Goal: Task Accomplishment & Management: Complete application form

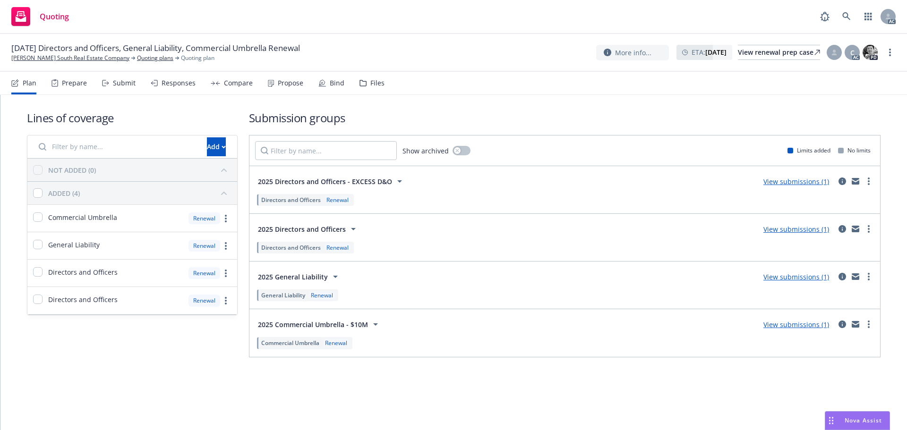
click at [124, 77] on div "Submit" at bounding box center [119, 83] width 34 height 23
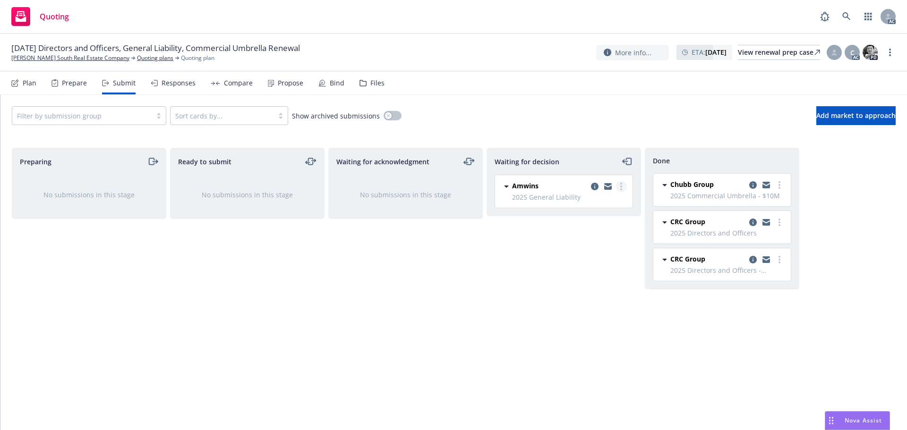
click at [622, 187] on link "more" at bounding box center [620, 186] width 11 height 11
click at [578, 243] on span "Add accepted decision" at bounding box center [579, 243] width 94 height 9
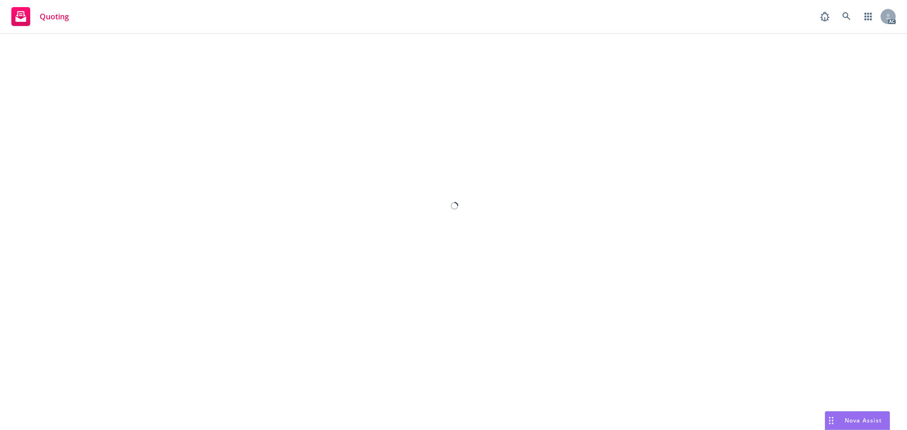
select select "12"
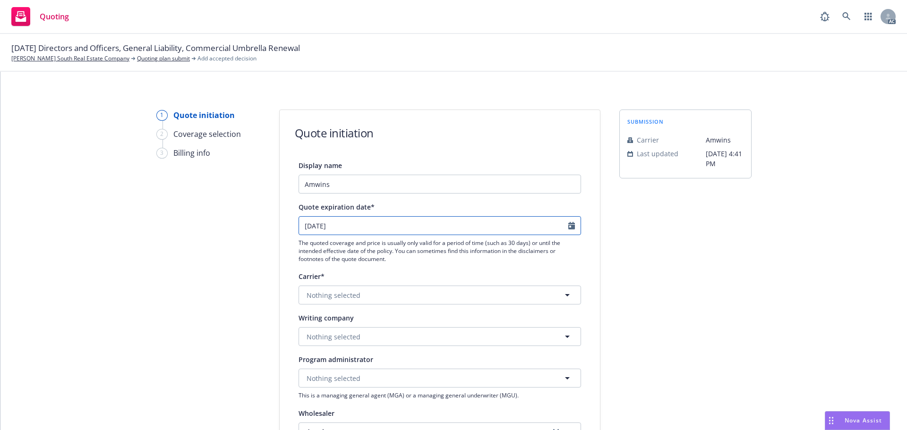
click at [571, 227] on icon "Calendar" at bounding box center [571, 226] width 7 height 8
select select "9"
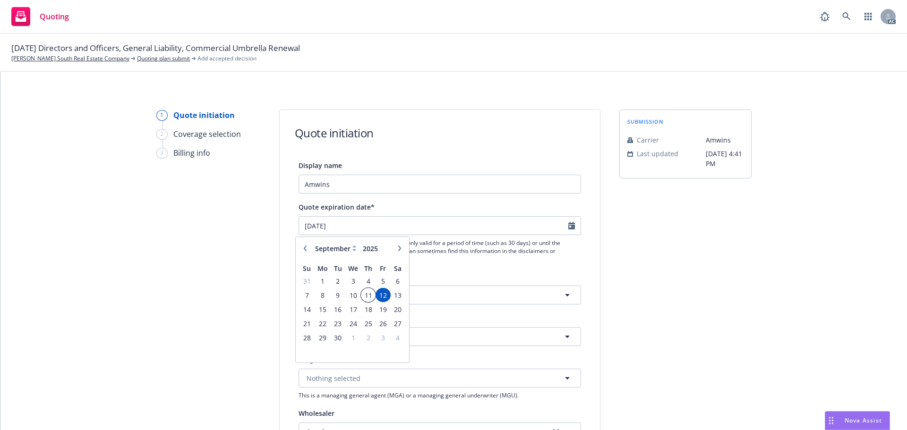
click at [367, 292] on span "11" at bounding box center [368, 296] width 13 height 12
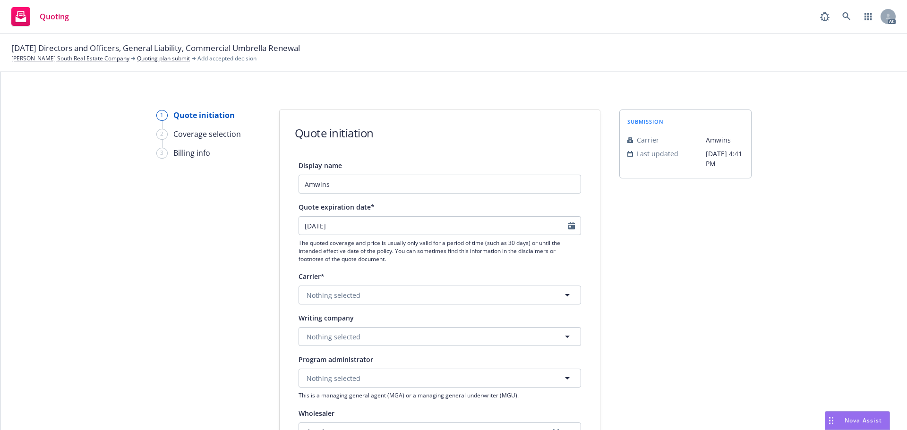
type input "11/9/2025"
click at [307, 334] on span "Nothing selected" at bounding box center [334, 337] width 54 height 10
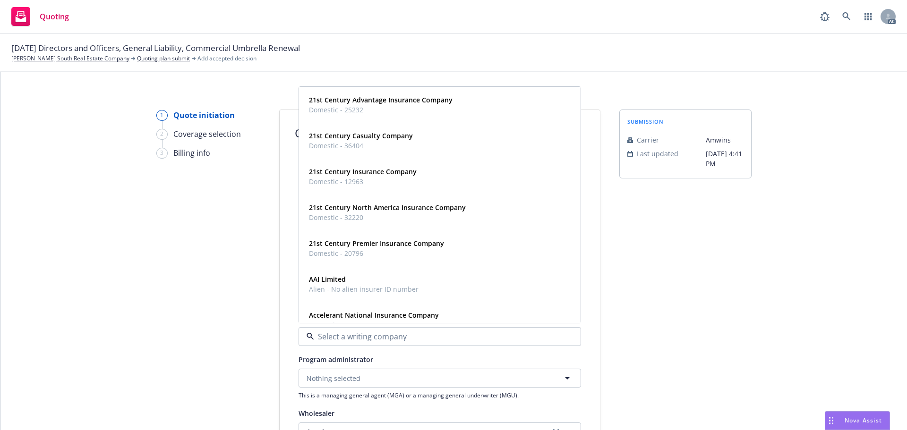
paste input "Evanston Insurance Company"
type input "Evanston Insurance Company"
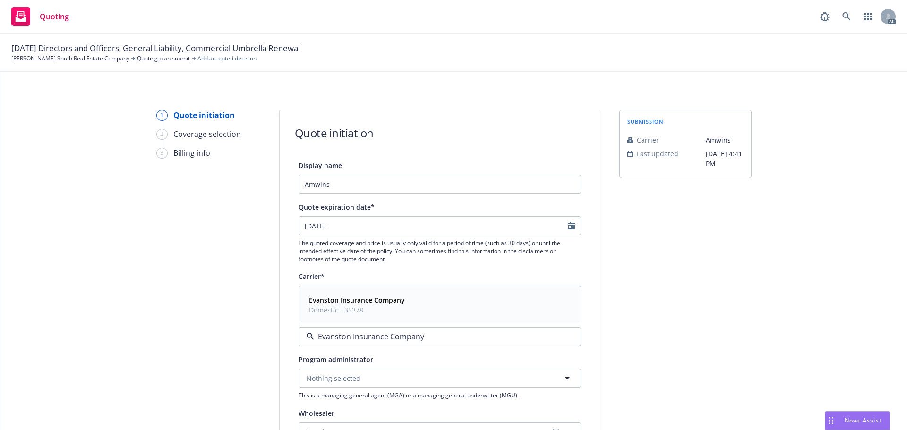
click at [348, 308] on span "Domestic - 35378" at bounding box center [357, 310] width 96 height 10
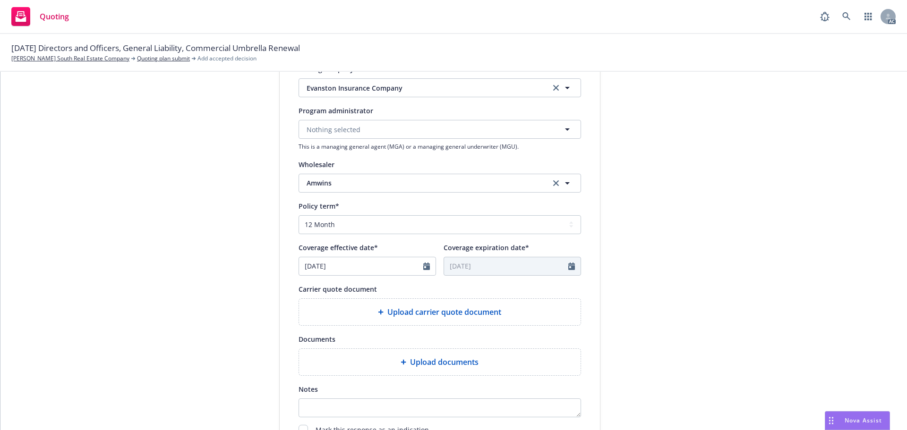
scroll to position [331, 0]
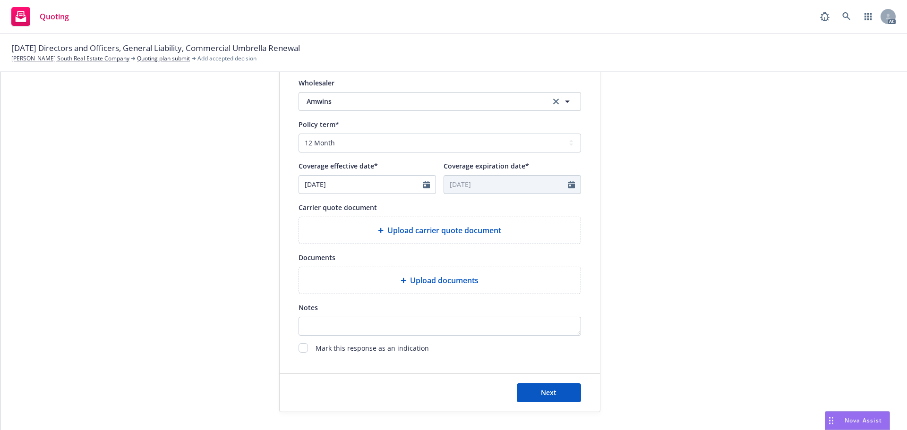
click at [410, 234] on span "Upload carrier quote document" at bounding box center [444, 230] width 114 height 11
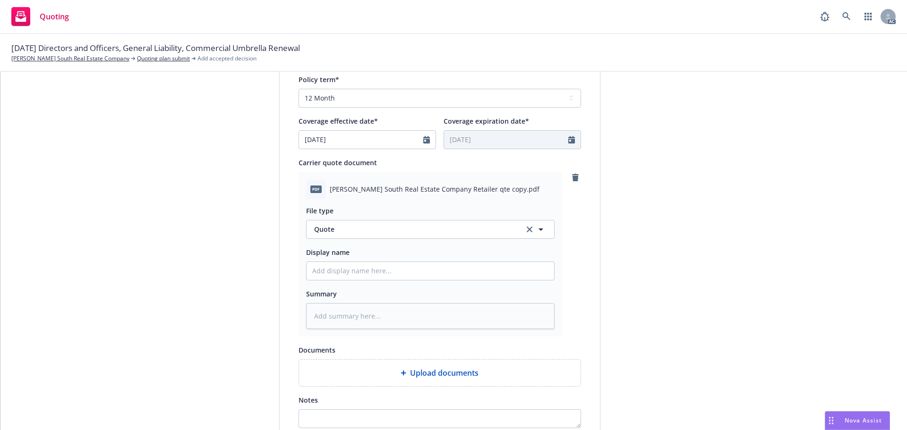
scroll to position [378, 0]
click at [329, 266] on input "Display name" at bounding box center [431, 269] width 248 height 18
type input "25-26 General Liability Quote"
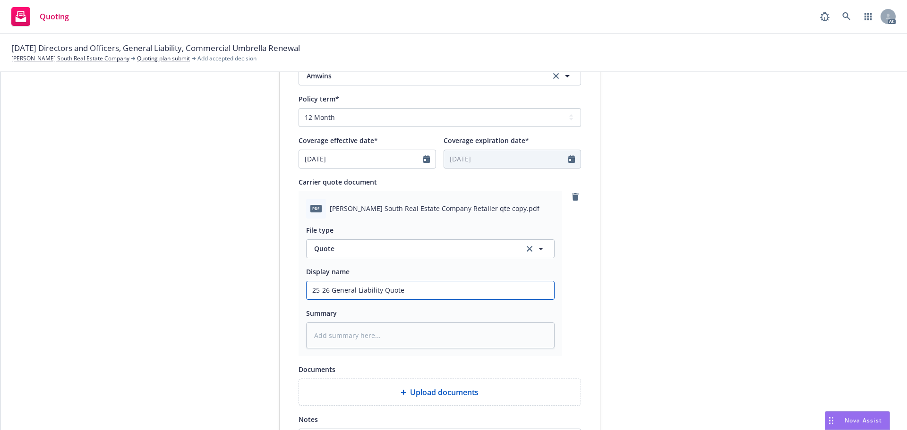
scroll to position [472, 0]
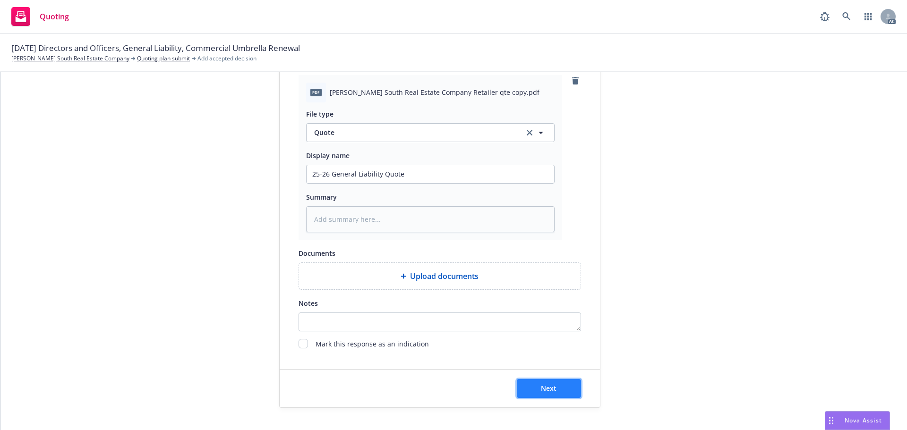
click at [553, 385] on button "Next" at bounding box center [549, 388] width 64 height 19
type textarea "x"
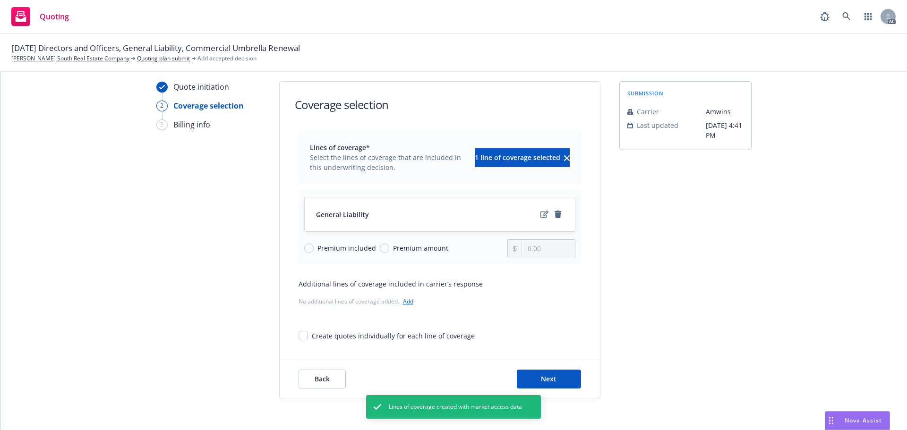
scroll to position [34, 0]
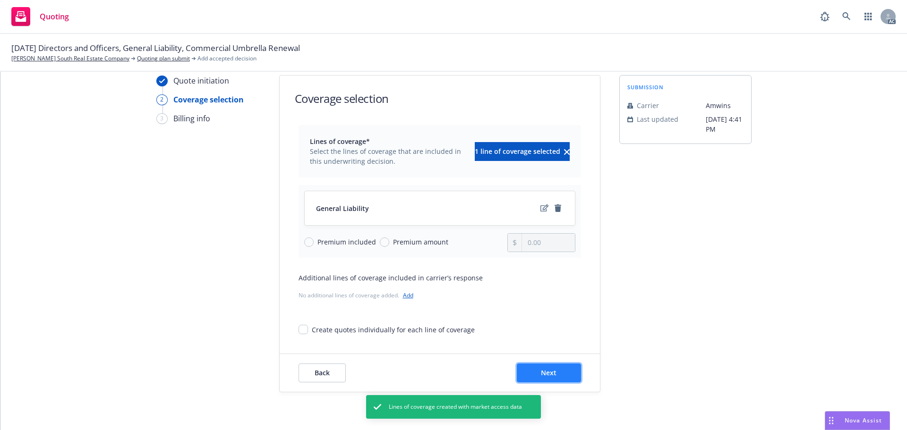
click at [564, 375] on button "Next" at bounding box center [549, 373] width 64 height 19
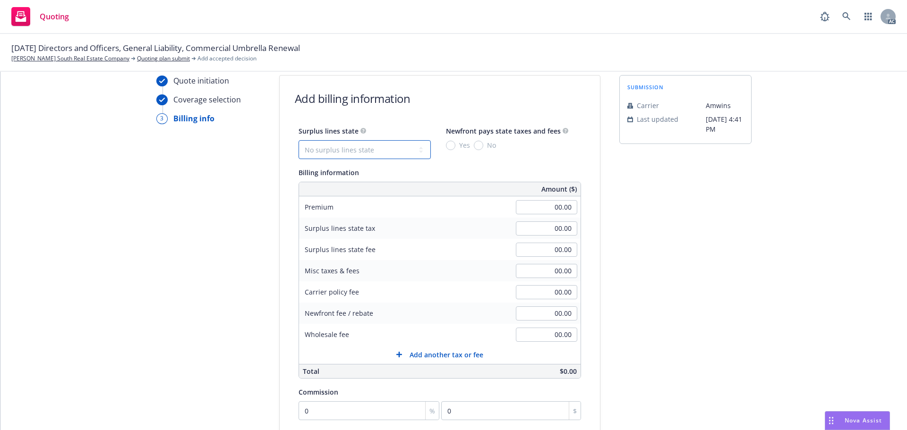
click at [349, 151] on select "No surplus lines state Alaska Alabama Arkansas Arizona California Colorado Conn…" at bounding box center [365, 149] width 132 height 19
select select "NV"
click at [299, 140] on select "No surplus lines state Alaska Alabama Arkansas Arizona California Colorado Conn…" at bounding box center [365, 149] width 132 height 19
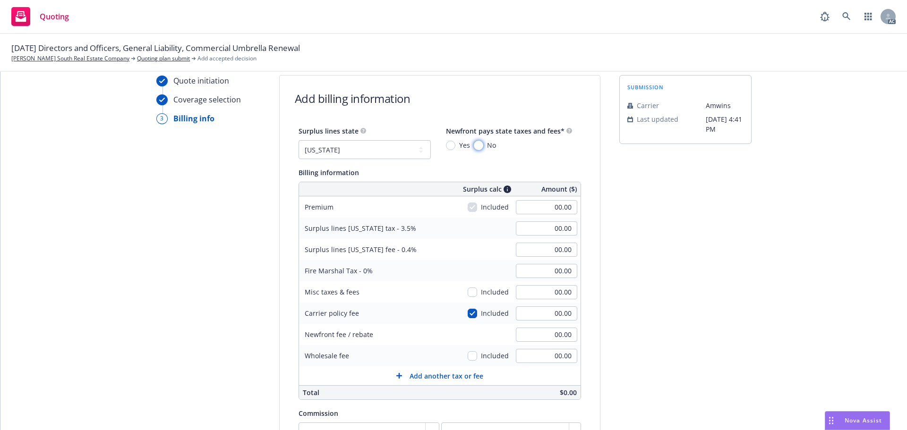
click at [474, 145] on input "No" at bounding box center [478, 145] width 9 height 9
radio input "true"
click at [525, 206] on input "00.00" at bounding box center [546, 207] width 61 height 14
type input "2,591.00"
type input "90.69"
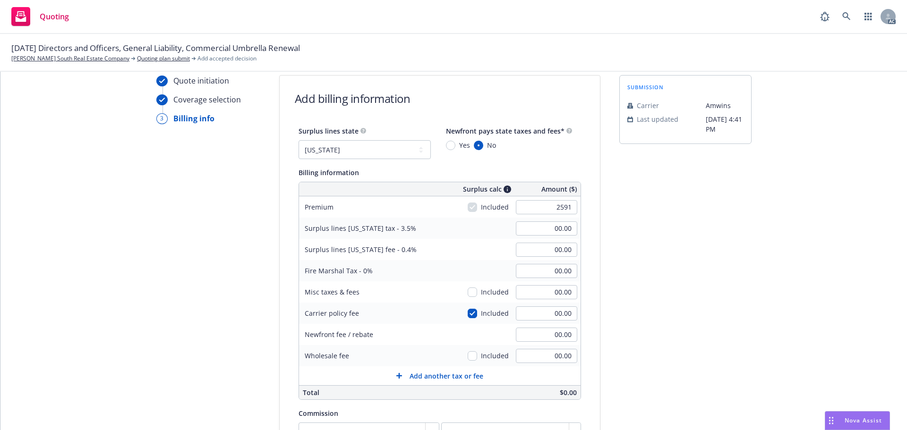
type input "10.36"
click at [728, 257] on div "submission Carrier Amwins Last updated 7/3, 4:41 PM" at bounding box center [685, 327] width 132 height 504
click at [532, 354] on input "00.00" at bounding box center [546, 356] width 61 height 14
type input "275.00"
click at [776, 289] on div "Quote initiation Coverage selection 3 Billing info Add billing information Surp…" at bounding box center [454, 327] width 884 height 504
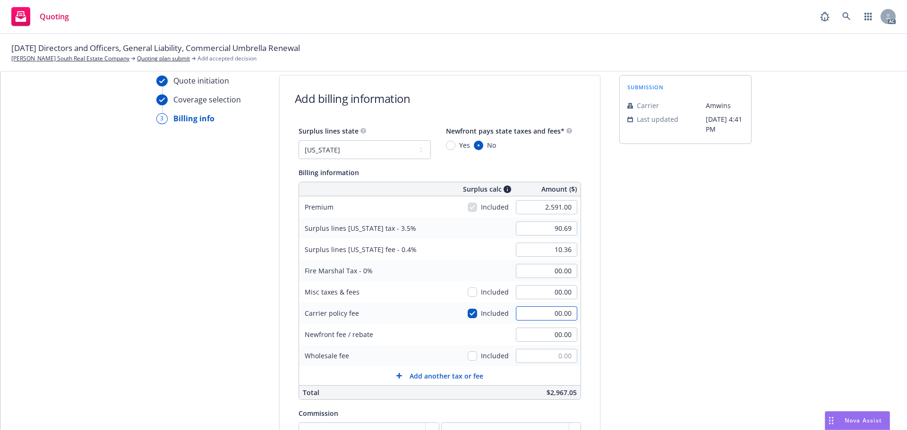
type input "00.00"
click at [536, 313] on input "00.00" at bounding box center [546, 314] width 61 height 14
type input "275"
type input "100.31"
type input "11.46"
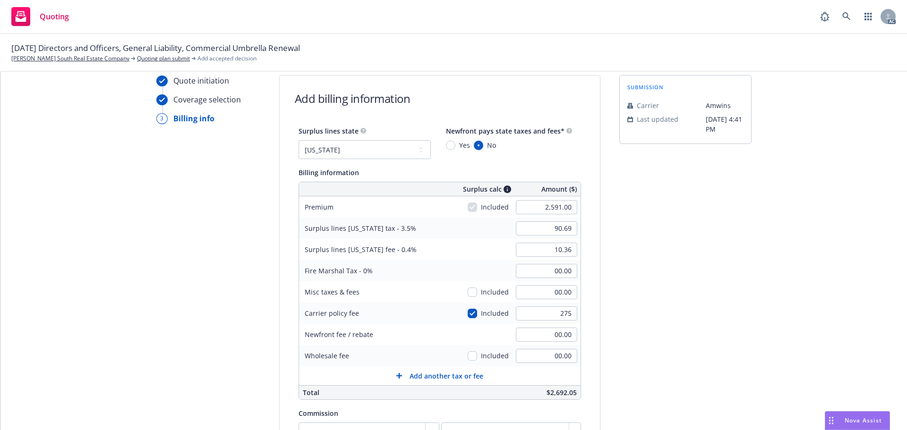
type input "275.00"
click at [726, 315] on div "submission Carrier Amwins Last updated 7/3, 4:41 PM" at bounding box center [685, 327] width 132 height 504
click at [565, 229] on input "100.31" at bounding box center [546, 229] width 61 height 14
click at [565, 225] on input "100.31" at bounding box center [546, 229] width 61 height 14
click at [562, 230] on input "100.31" at bounding box center [546, 229] width 61 height 14
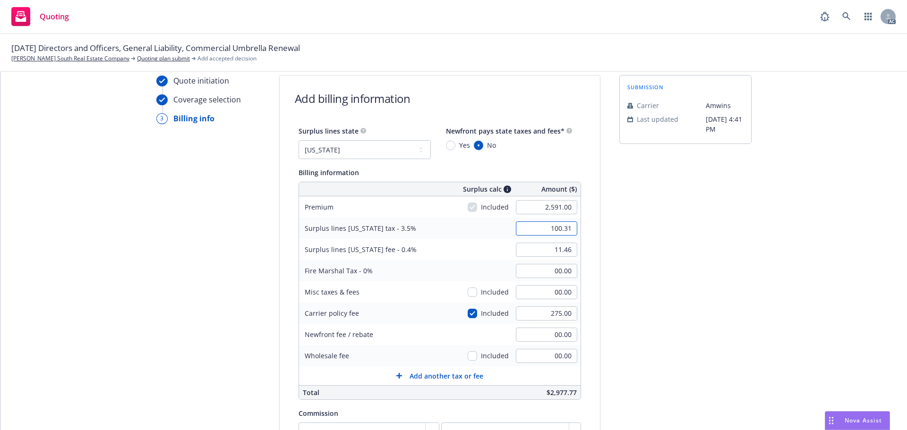
click at [567, 227] on input "100.31" at bounding box center [546, 229] width 61 height 14
type input "100.32"
click at [715, 247] on div "submission Carrier Amwins Last updated 7/3, 4:41 PM" at bounding box center [685, 327] width 132 height 504
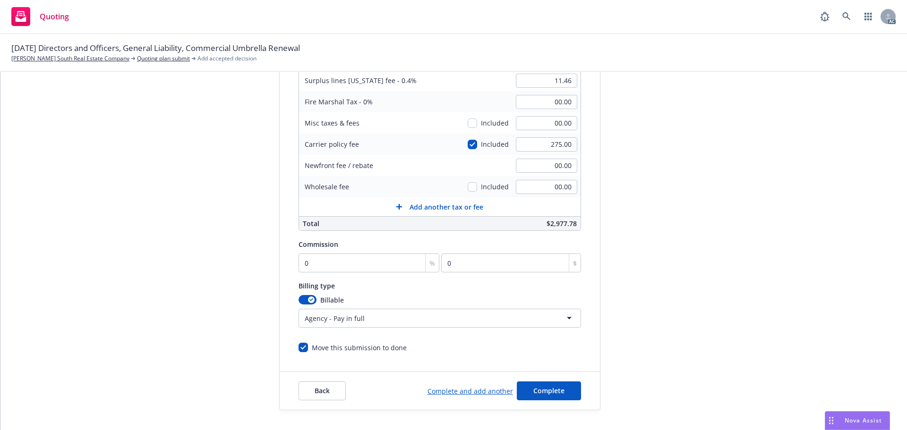
scroll to position [222, 0]
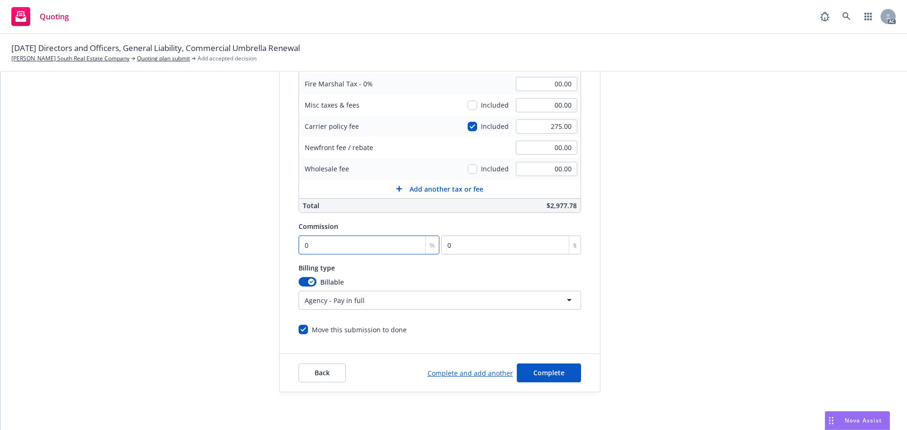
click at [361, 240] on input "0" at bounding box center [369, 245] width 141 height 19
type input "1"
type input "25.91"
type input "10"
type input "259.1"
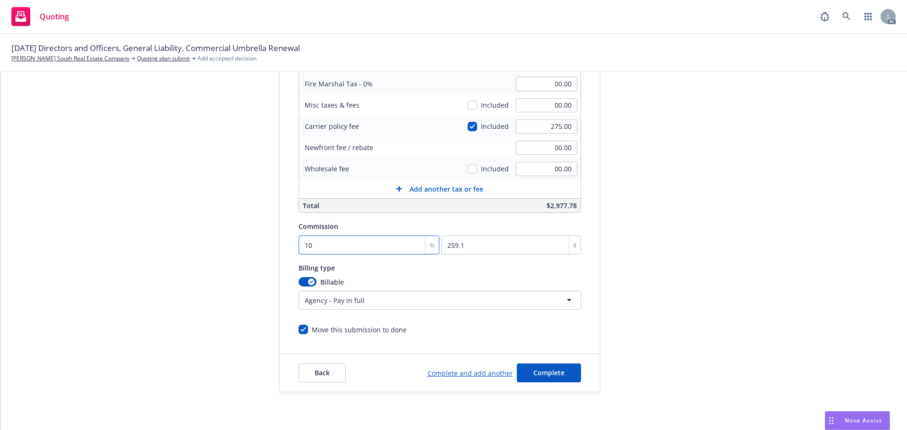
type input "10"
click at [735, 238] on div "submission Carrier Amwins Last updated 7/3, 4:41 PM" at bounding box center [685, 140] width 132 height 504
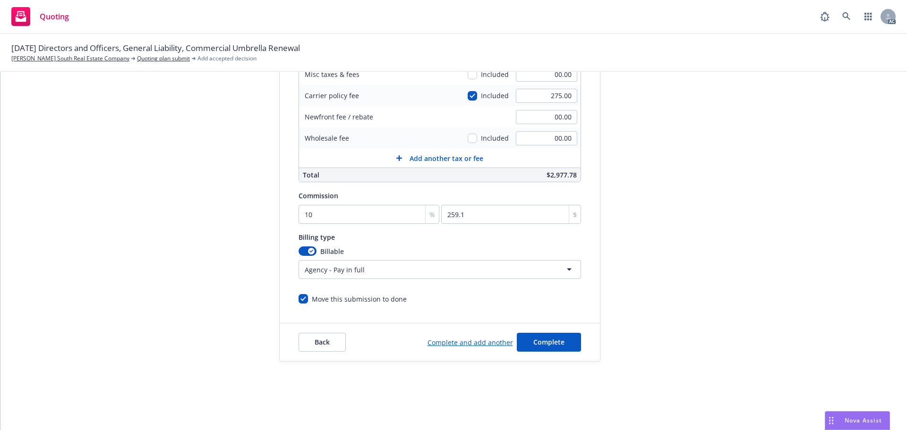
scroll to position [68, 0]
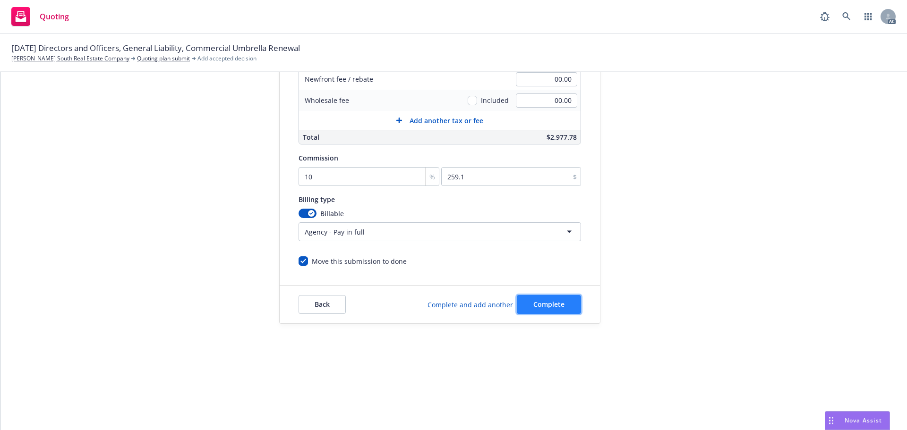
click at [557, 304] on button "Complete" at bounding box center [549, 304] width 64 height 19
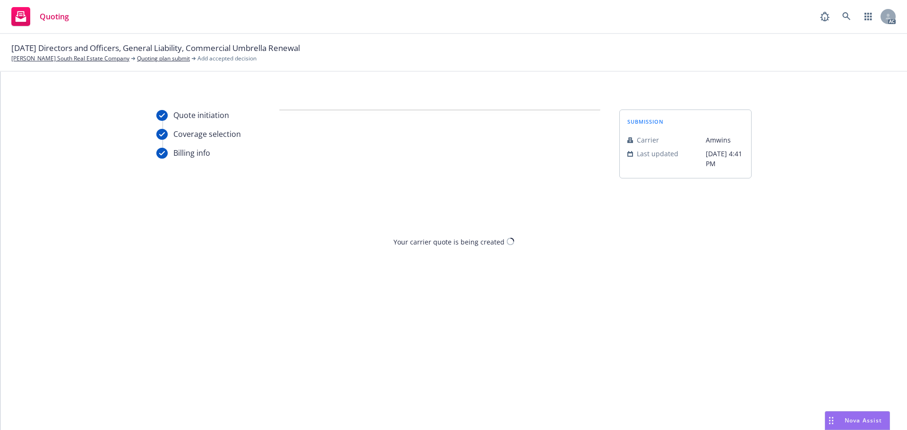
scroll to position [0, 0]
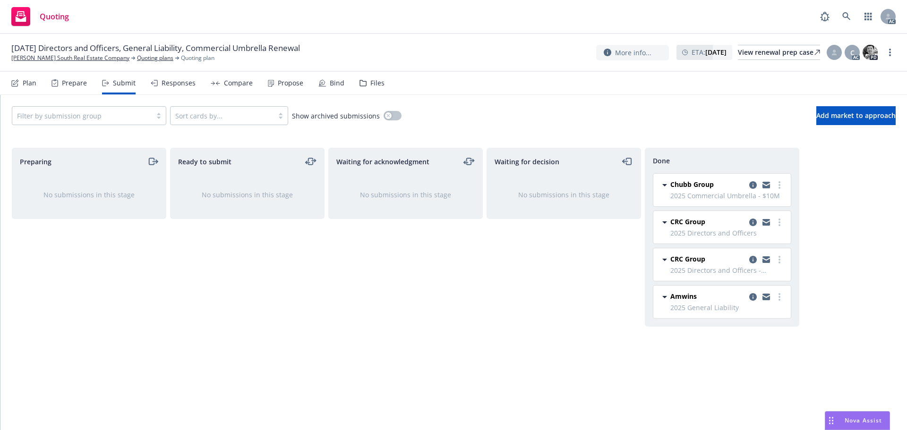
click at [275, 92] on div "Propose" at bounding box center [285, 83] width 35 height 23
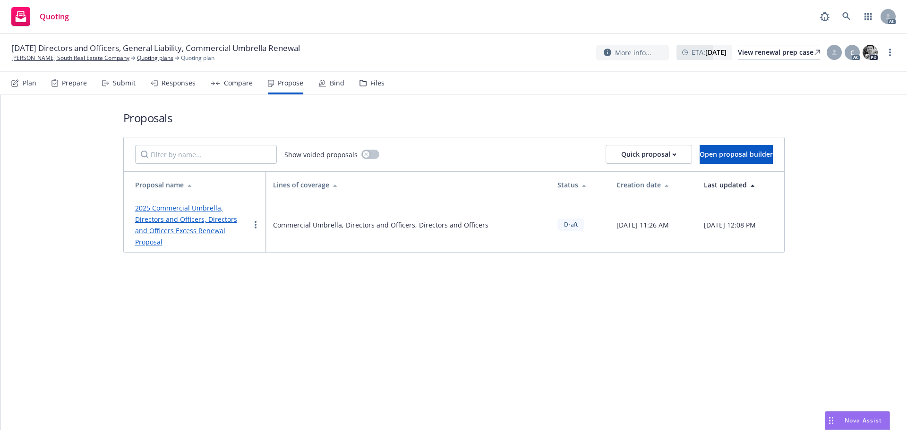
click at [193, 209] on link "2025 Commercial Umbrella, Directors and Officers, Directors and Officers Excess…" at bounding box center [186, 225] width 102 height 43
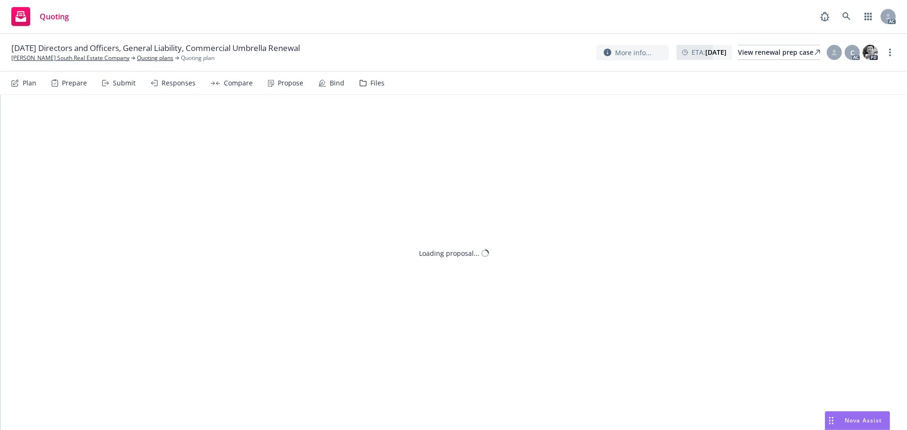
type textarea "x"
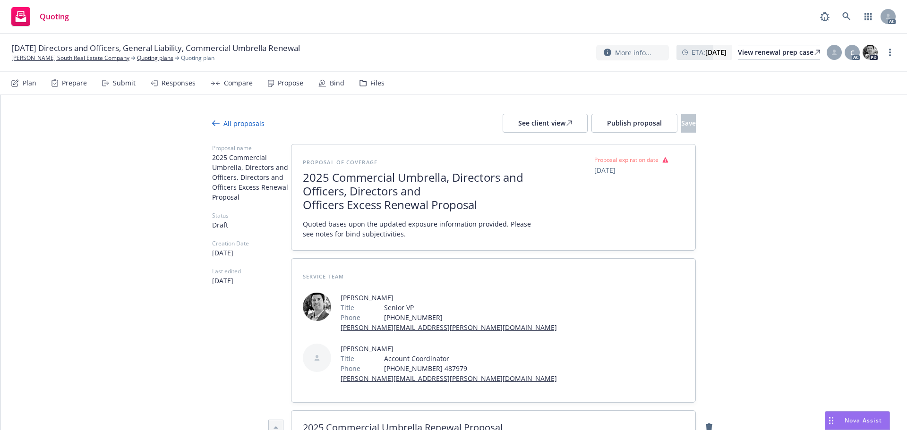
click at [379, 204] on span "2025 Commercial Umbrella, Directors and Officers, Directors and Officers Excess…" at bounding box center [418, 191] width 231 height 41
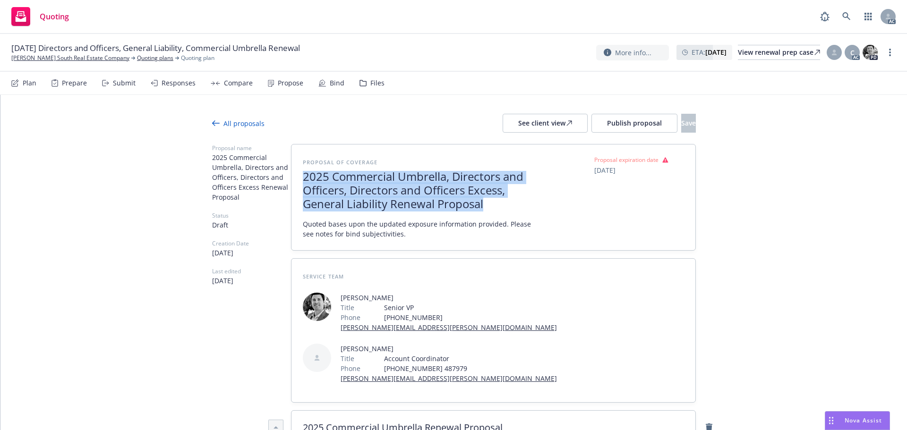
drag, startPoint x: 484, startPoint y: 204, endPoint x: 233, endPoint y: 151, distance: 256.4
copy span "2025 Commercial Umbrella, Directors and Officers, Directors and Officers Excess…"
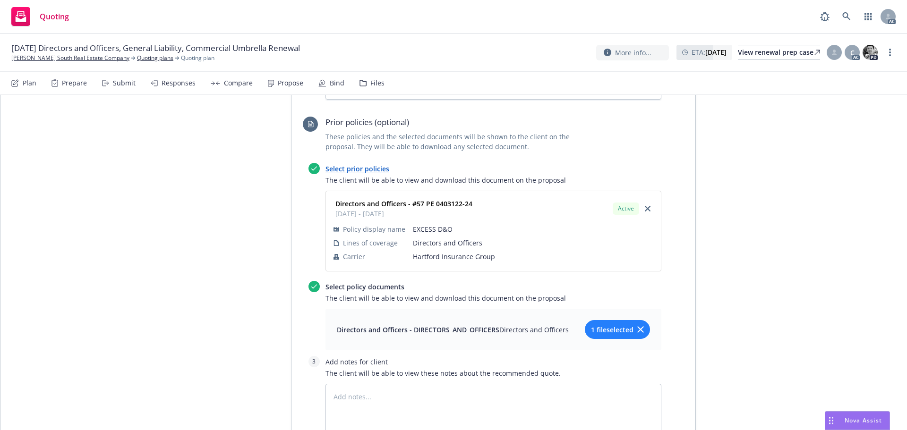
scroll to position [2088, 0]
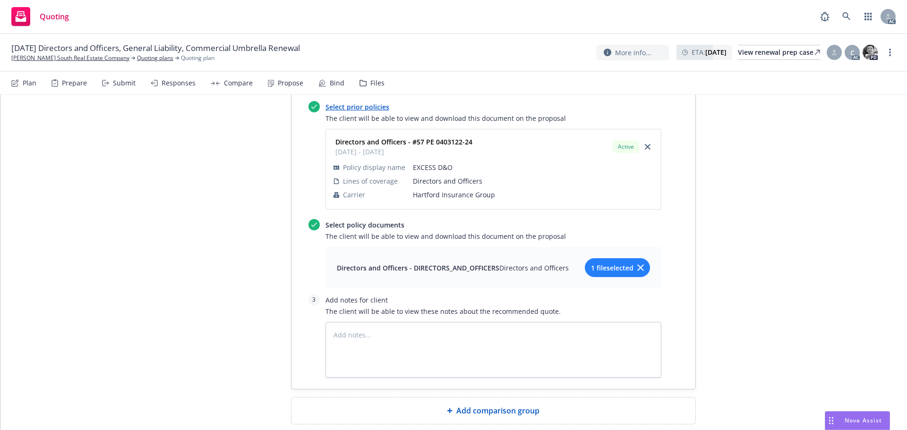
click at [462, 398] on div "Add comparison group" at bounding box center [493, 411] width 404 height 26
type textarea "x"
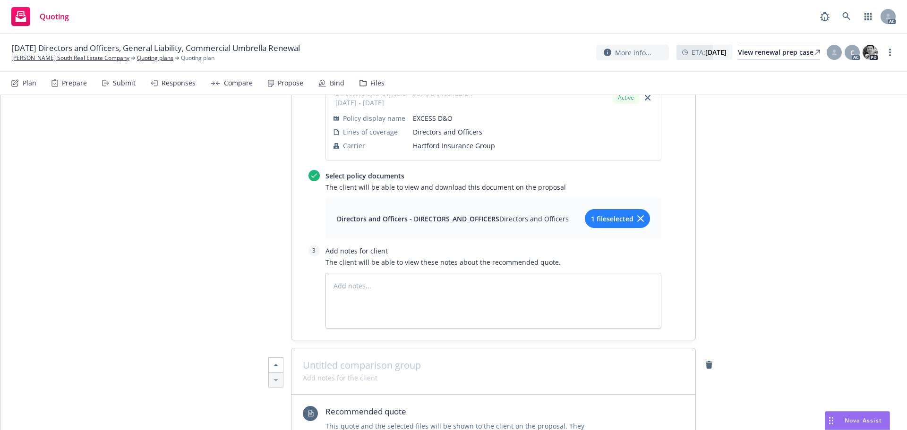
scroll to position [2182, 0]
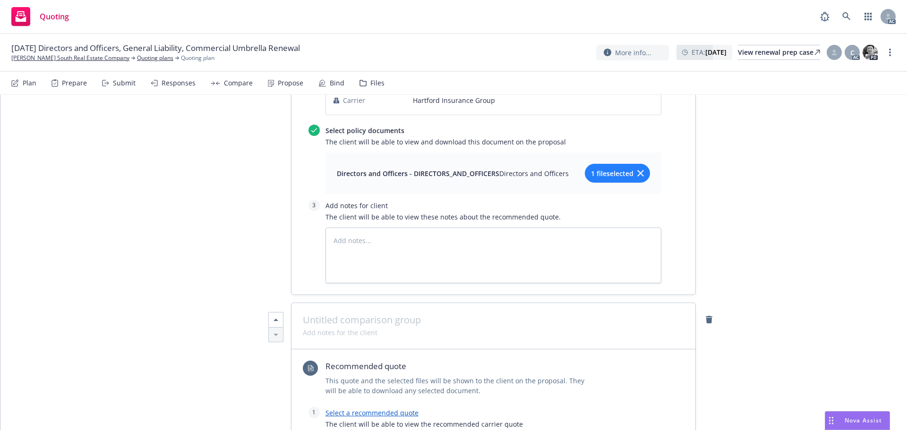
click at [342, 315] on span at bounding box center [493, 320] width 381 height 11
paste span
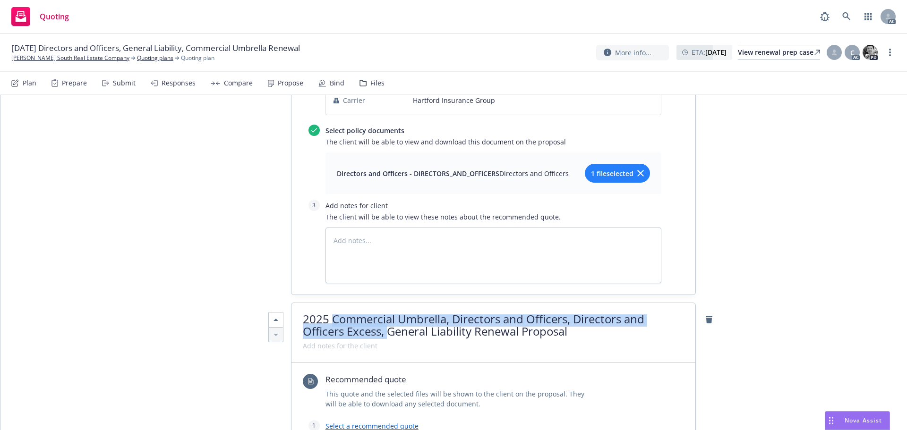
drag, startPoint x: 386, startPoint y: 280, endPoint x: 343, endPoint y: 265, distance: 45.3
click at [330, 311] on span "2025 Commercial Umbrella, Directors and Officers, Directors and Officers Excess…" at bounding box center [474, 325] width 342 height 28
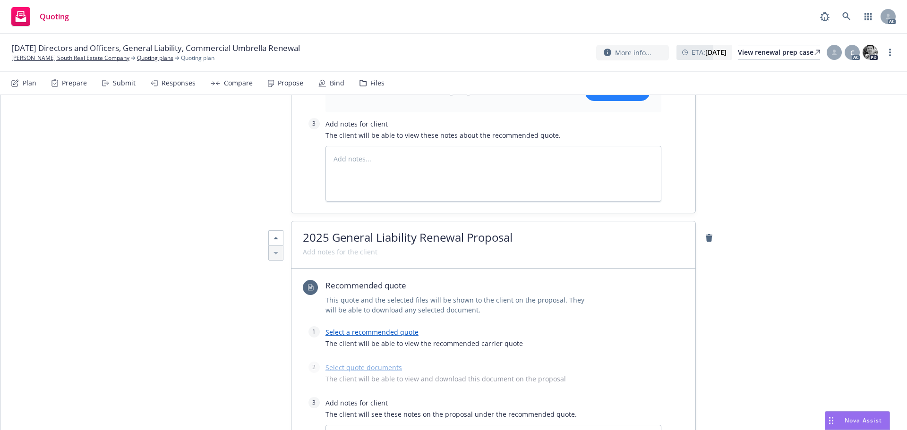
scroll to position [2277, 0]
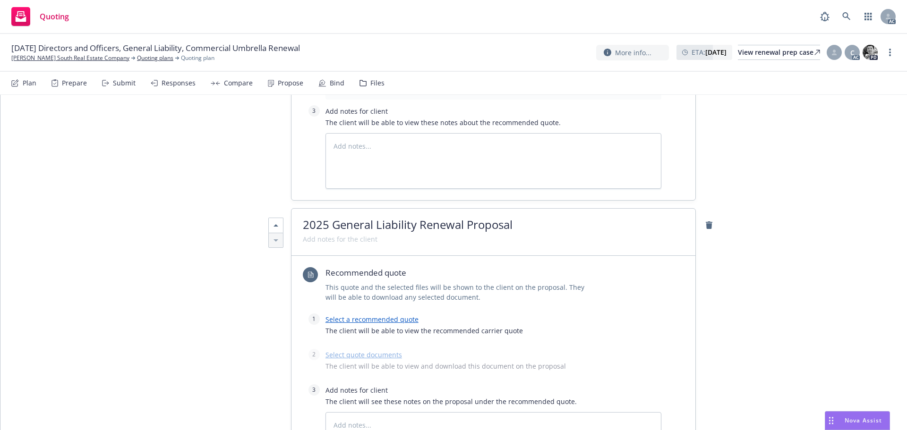
click at [384, 315] on link "Select a recommended quote" at bounding box center [371, 319] width 93 height 9
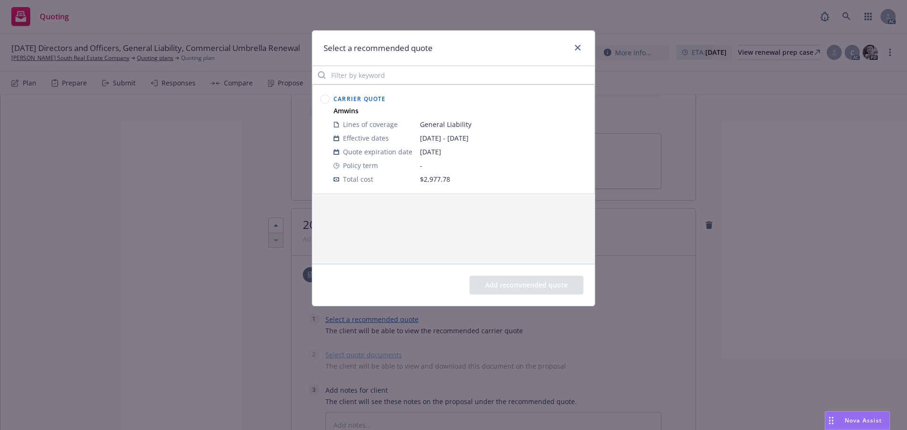
click at [326, 100] on circle at bounding box center [325, 99] width 9 height 9
click at [534, 281] on button "Add recommended quote" at bounding box center [527, 285] width 114 height 19
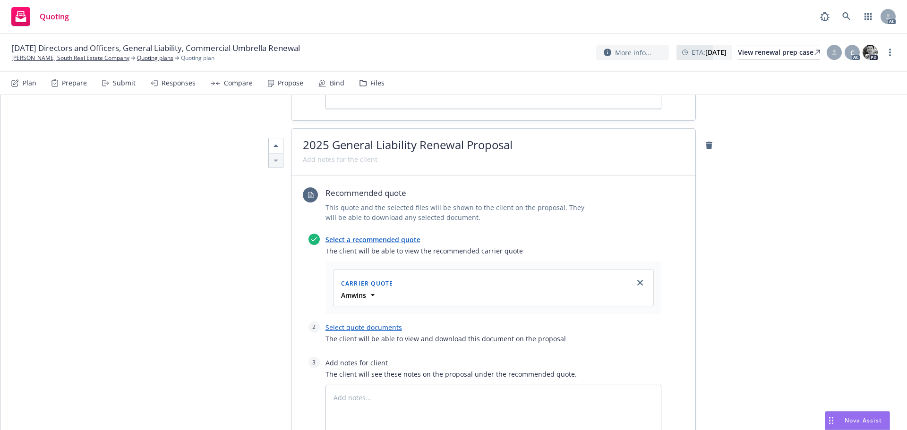
scroll to position [2371, 0]
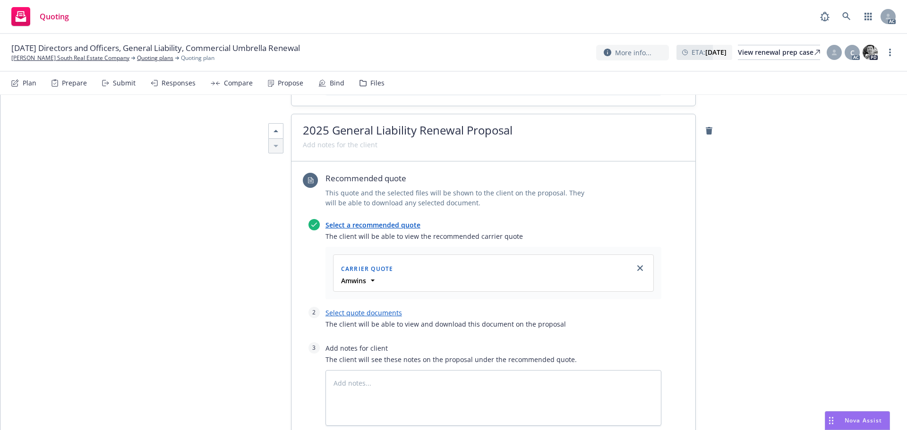
click at [376, 308] on link "Select quote documents" at bounding box center [363, 312] width 77 height 9
type textarea "x"
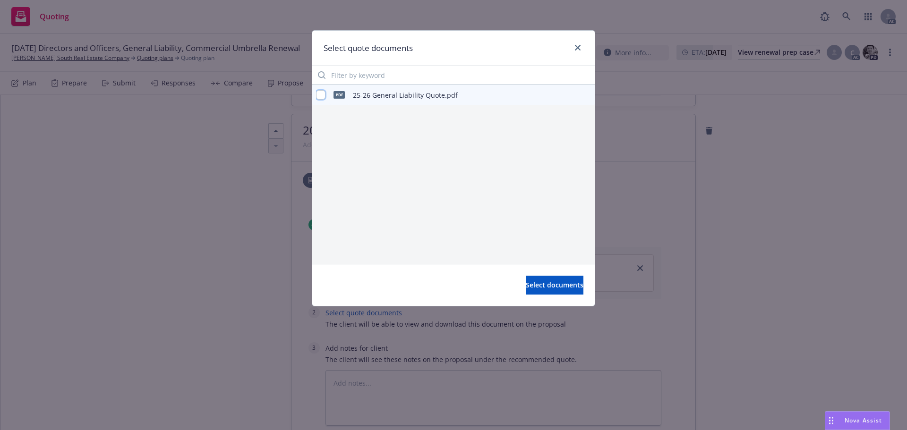
click at [319, 94] on input "checkbox" at bounding box center [320, 94] width 9 height 9
checkbox input "true"
click at [540, 285] on span "Select documents" at bounding box center [555, 285] width 58 height 9
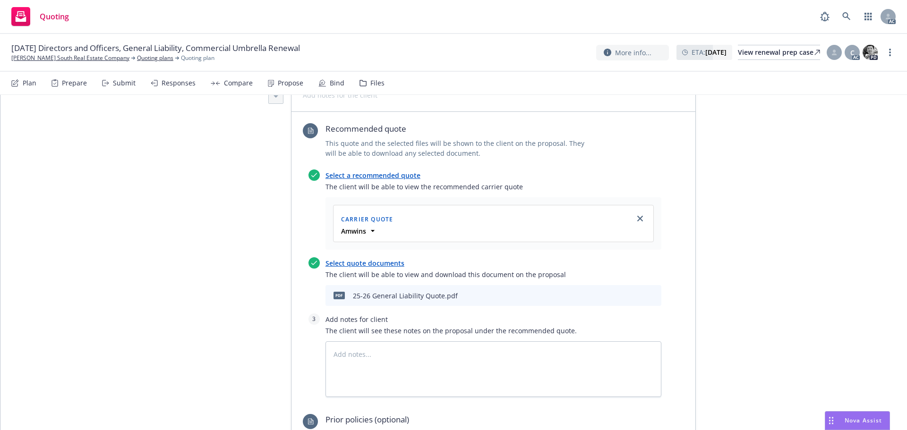
scroll to position [2466, 0]
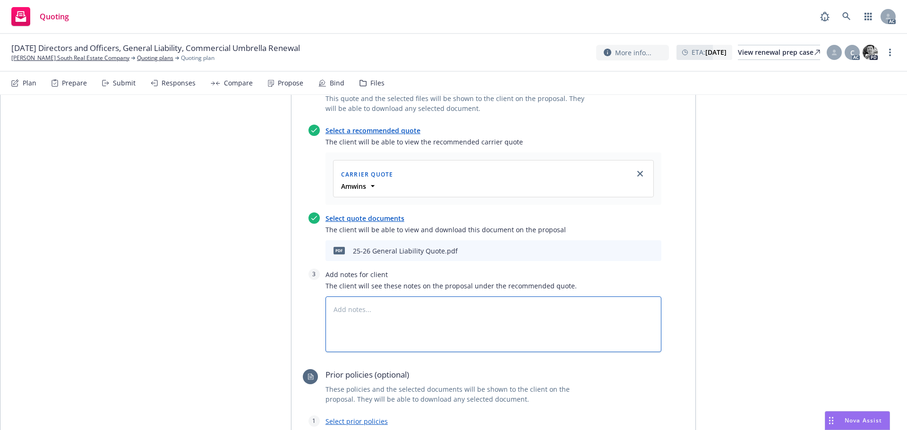
click at [423, 297] on textarea at bounding box center [493, 325] width 336 height 56
type textarea "x"
type textarea "B"
type textarea "x"
type textarea "Bi"
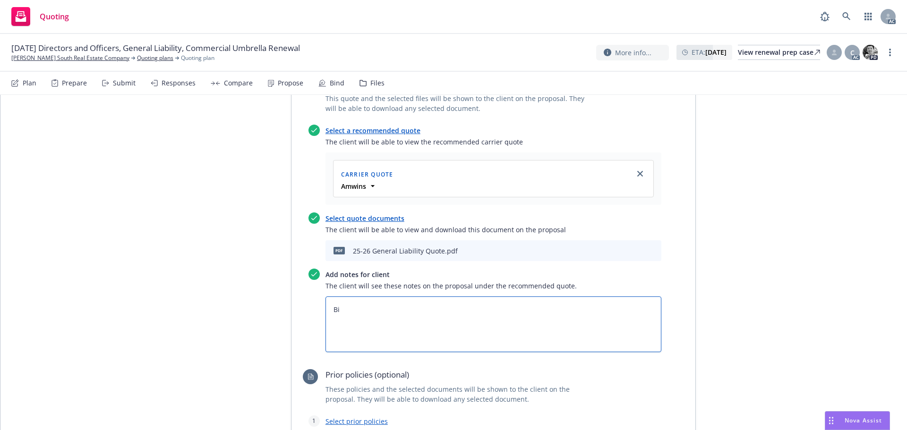
type textarea "x"
type textarea "Bin"
type textarea "x"
type textarea "Bind"
type textarea "x"
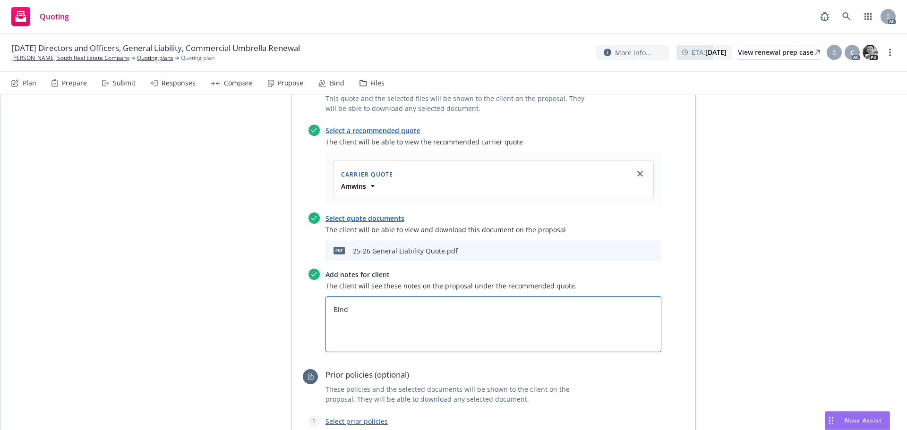
type textarea "Bind"
type textarea "x"
type textarea "Bind S"
type textarea "x"
type textarea "Bind Su"
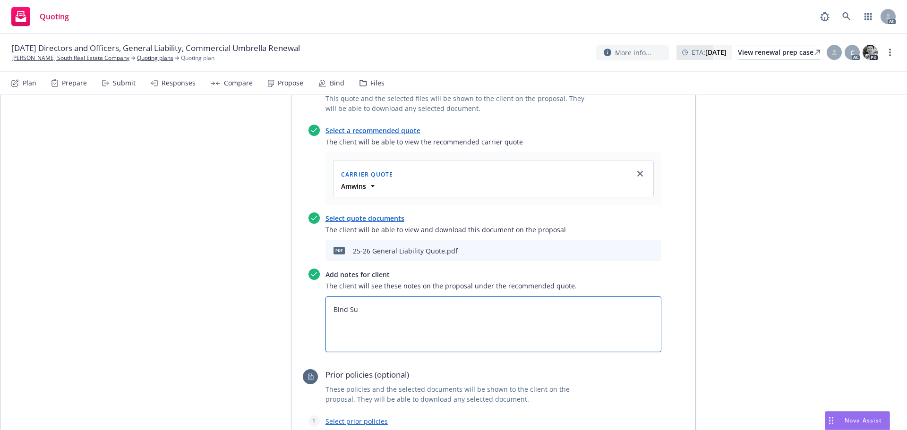
type textarea "x"
type textarea "Bind Sub"
type textarea "x"
type textarea "Bind Subj"
type textarea "x"
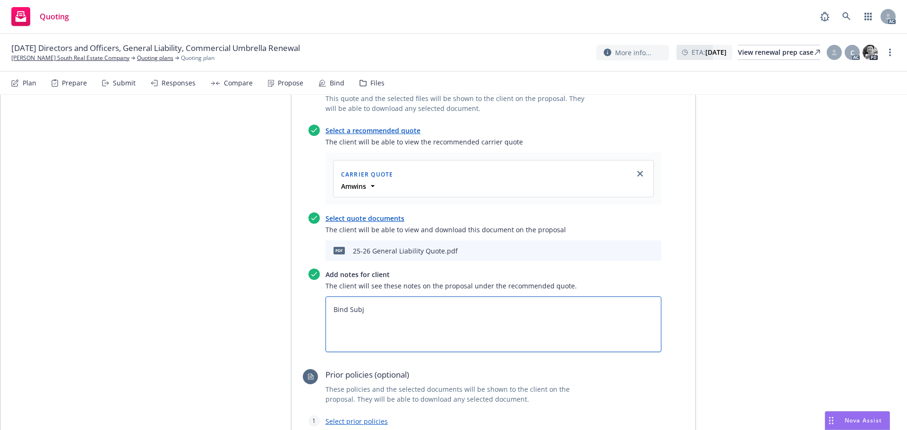
type textarea "Bind Subje"
type textarea "x"
type textarea "Bind Subjec"
type textarea "x"
type textarea "Bind Subject"
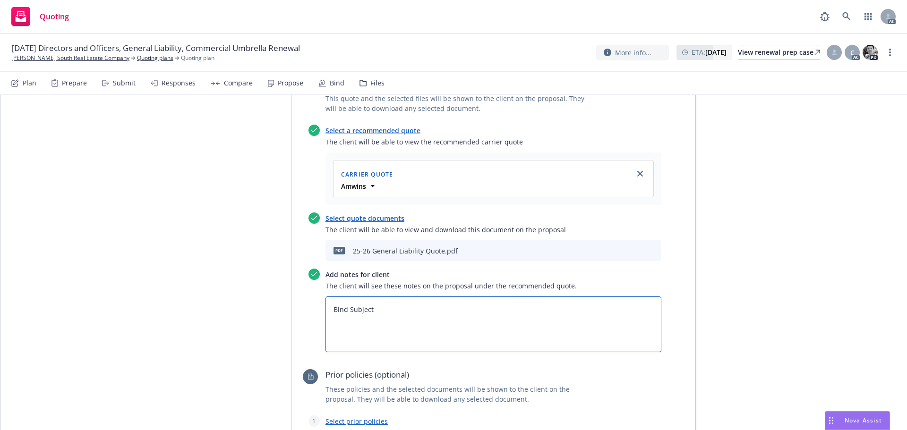
type textarea "x"
type textarea "Bind Subjecti"
type textarea "x"
type textarea "Bind Subjectiv"
type textarea "x"
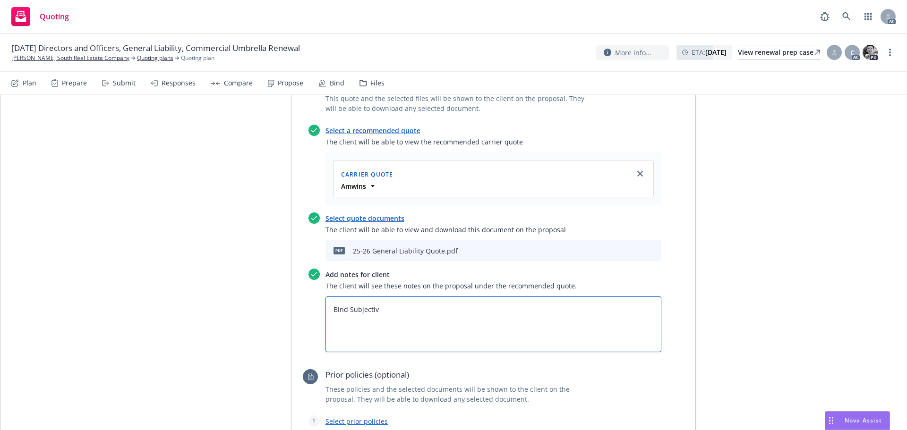
type textarea "Bind Subjectivi"
type textarea "x"
type textarea "Bind Subjectivit"
type textarea "x"
type textarea "Bind Subjectiviti"
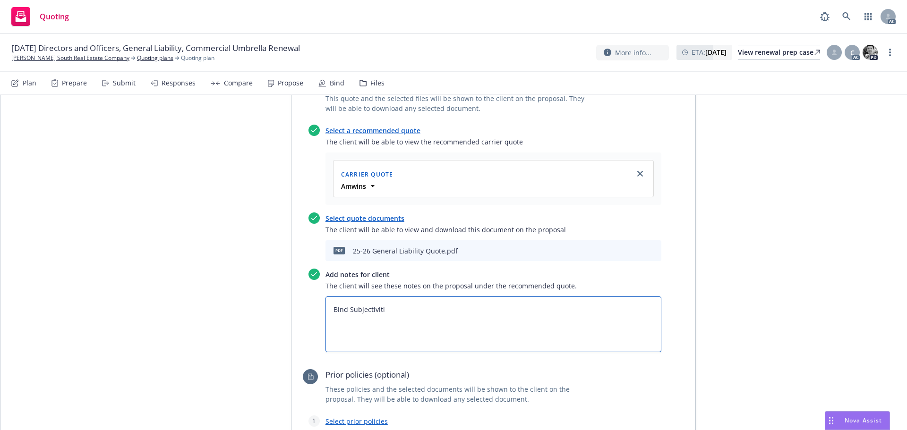
type textarea "x"
type textarea "Bind Subjectivitie"
type textarea "x"
type textarea "Bind SubjectivitiesL:"
type textarea "x"
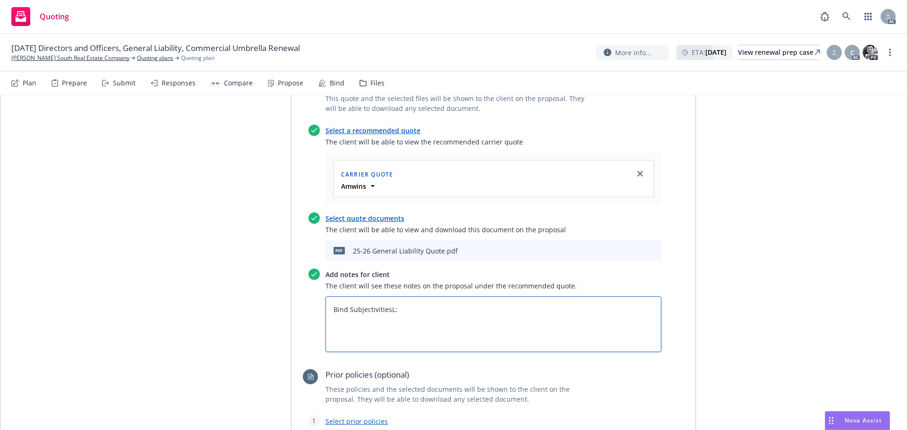
type textarea "Bind SubjectivitiesL"
type textarea "x"
type textarea "Bind Subjectivities"
type textarea "x"
type textarea "Bind Subjectivities:"
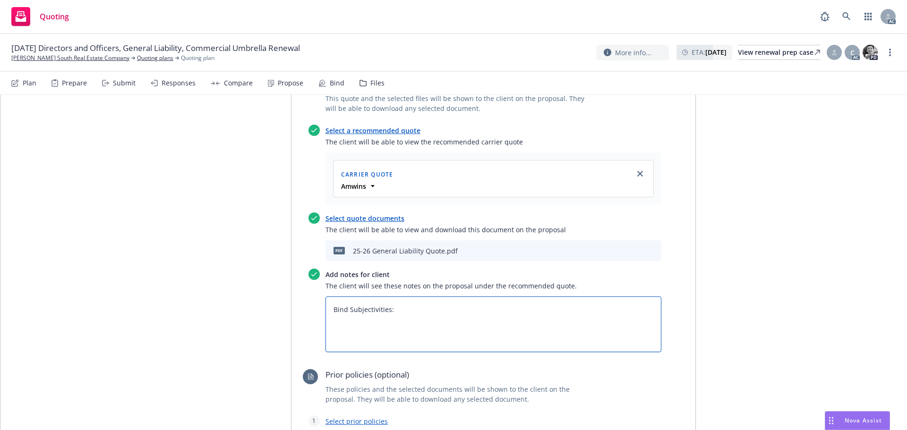
type textarea "x"
click at [370, 297] on textarea "Bind Subjectivities:" at bounding box center [493, 325] width 336 height 56
paste textarea "Signed Acord 125/126  Completed and Signed State Packet  Completed, Signed an…"
type textarea "Bind Subjectivities: Signed Acord 125/126  Completed and Signed State Packet …"
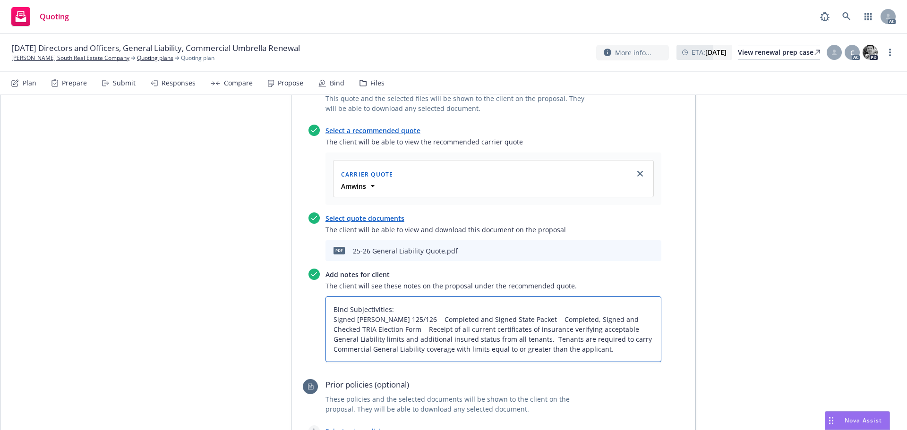
click at [327, 297] on textarea "Bind Subjectivities: Signed Acord 125/126  Completed and Signed State Packet …" at bounding box center [493, 330] width 336 height 66
type textarea "x"
type textarea "Bind Subjectivities: 1Signed Acord 125/126  Completed and Signed State Packet …"
type textarea "x"
type textarea "Bind Subjectivities: 1.Signed Acord 125/126  Completed and Signed State Packet…"
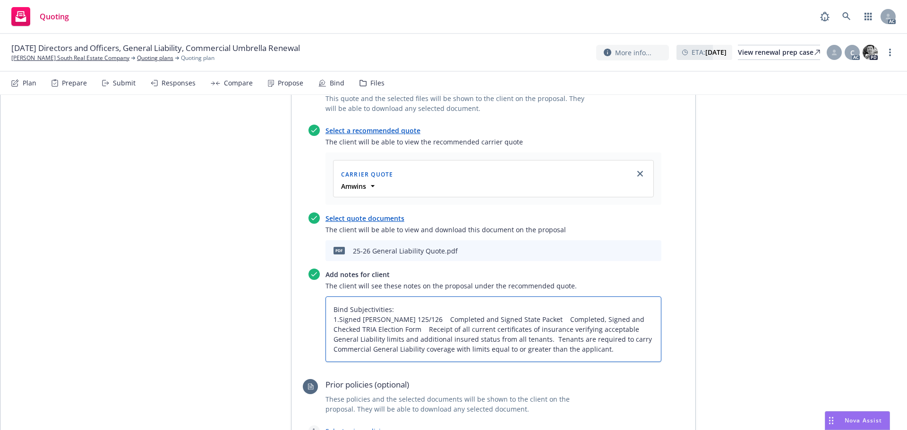
type textarea "x"
type textarea "Bind Subjectivities: 1. Signed Acord 125/126  Completed and Signed State Packe…"
click at [413, 297] on textarea "Bind Subjectivities: 1. Signed Acord 125/126  Completed and Signed State Packe…" at bounding box center [493, 330] width 336 height 66
type textarea "x"
type textarea "Bind Subjectivities: 1. Signed Acord 125/126  Completed and Signed State Packe…"
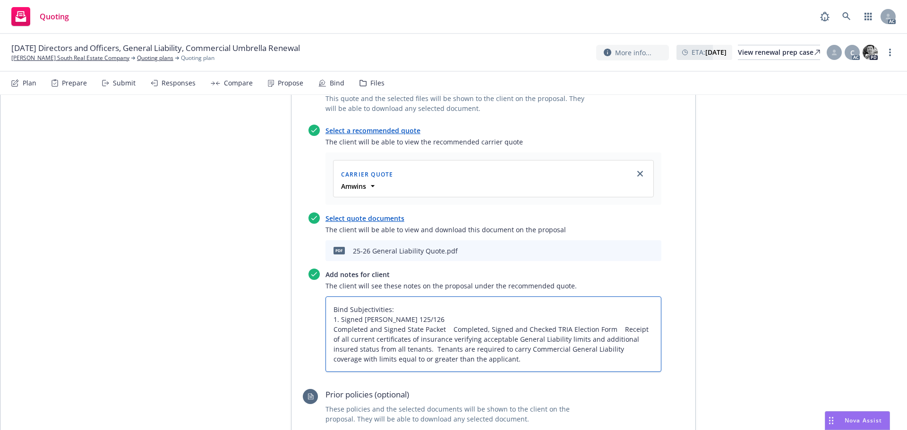
type textarea "x"
type textarea "Bind Subjectivities: 1. Signed Acord 125/126  2.Completed and Signed State Pac…"
type textarea "x"
type textarea "Bind Subjectivities: 1. Signed Acord 125/126  2. Completed and Signed State Pa…"
click at [453, 297] on textarea "Bind Subjectivities: 1. Signed Acord 125/126  2. Completed and Signed State Pa…" at bounding box center [493, 335] width 336 height 76
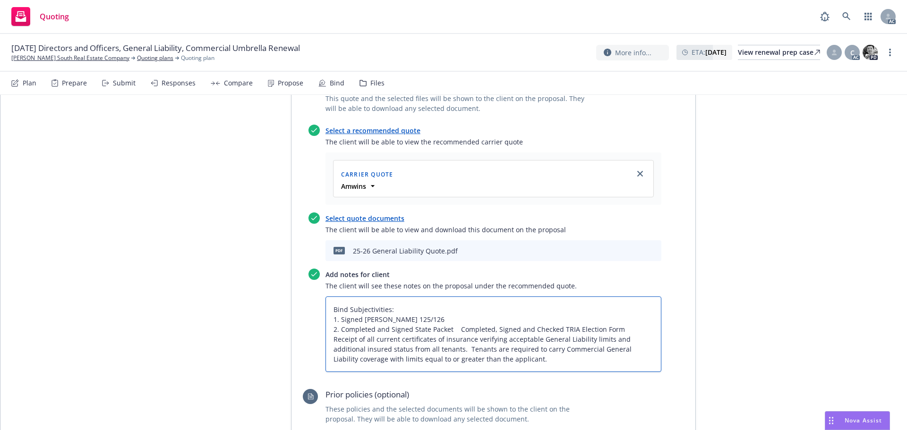
type textarea "x"
type textarea "Bind Subjectivities: 1. Signed Acord 125/126  2. Completed and Signed State Pa…"
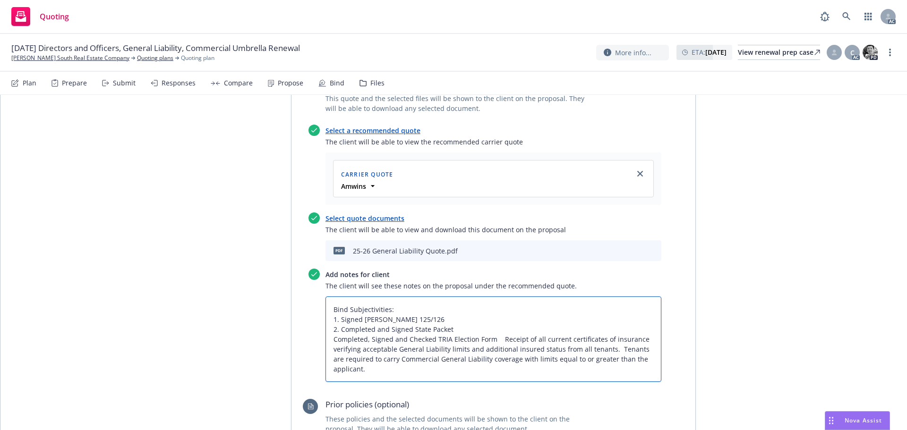
type textarea "x"
type textarea "Bind Subjectivities: 1. Signed Acord 125/126  2. Completed and Signed State Pa…"
type textarea "x"
type textarea "Bind Subjectivities: 1. Signed Acord 125/126  2. Completed and Signed State Pa…"
type textarea "x"
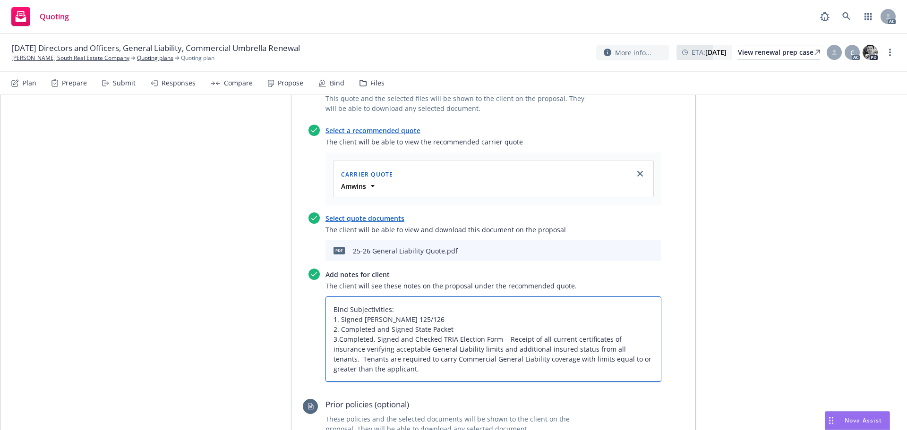
type textarea "Bind Subjectivities: 1. Signed Acord 125/126  2. Completed and Signed State Pa…"
click at [505, 297] on textarea "Bind Subjectivities: 1. Signed Acord 125/126  2. Completed and Signed State Pa…" at bounding box center [493, 339] width 336 height 85
type textarea "x"
type textarea "Bind Subjectivities: 1. Signed Acord 125/126  2. Completed and Signed State Pa…"
type textarea "x"
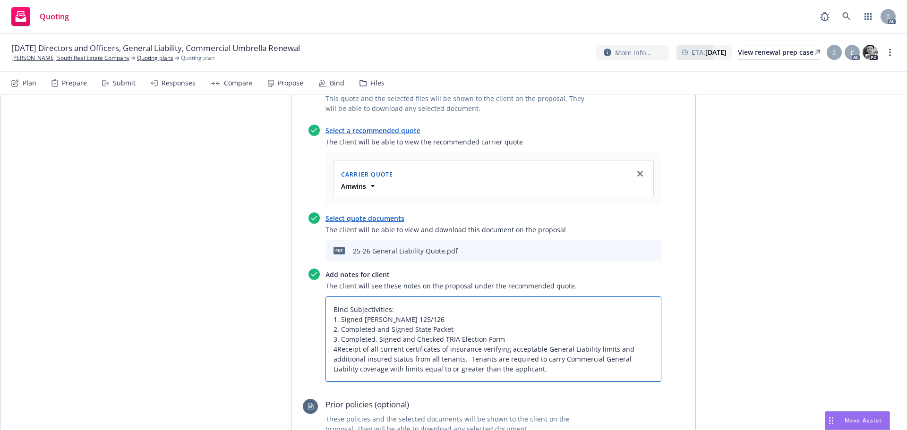
type textarea "Bind Subjectivities: 1. Signed Acord 125/126  2. Completed and Signed State Pa…"
type textarea "x"
type textarea "Bind Subjectivities: 1. Signed Acord 125/126  2. Completed and Signed State Pa…"
click at [463, 306] on textarea "Bind Subjectivities: 1. Signed Acord 125/126  2. Completed and Signed State Pa…" at bounding box center [493, 339] width 336 height 85
type textarea "x"
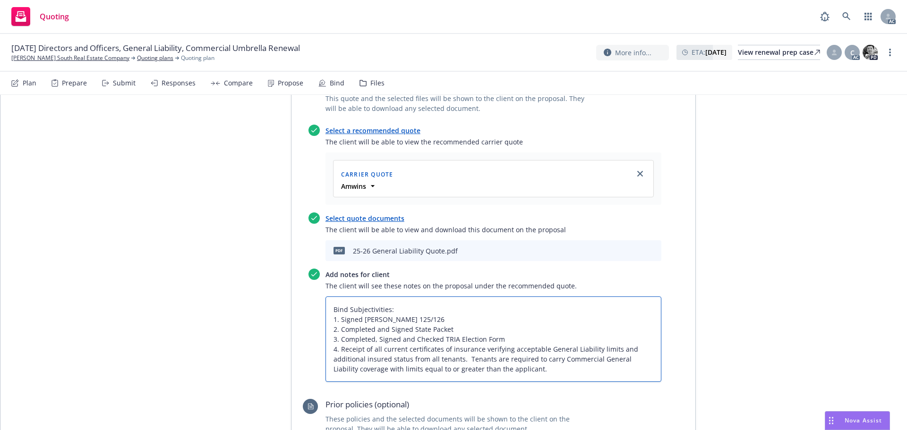
type textarea "Bind Subjectivities: 1. Signed Acord 125/126  2. Completed and Signed State Pa…"
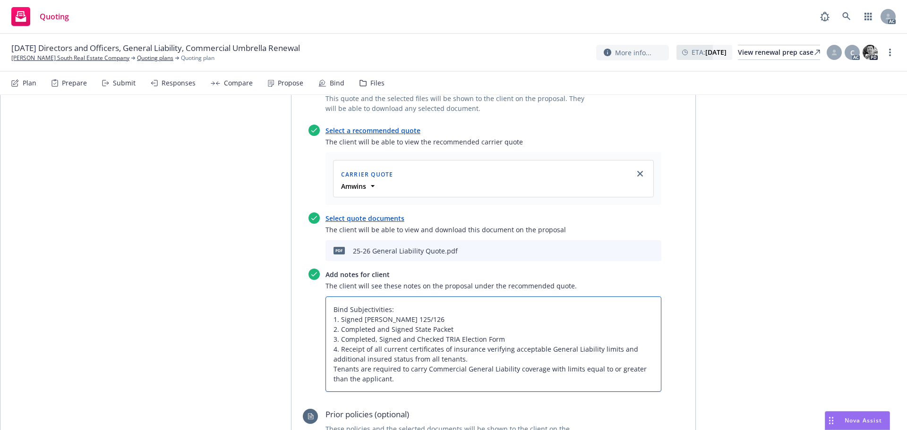
type textarea "x"
type textarea "Bind Subjectivities: 1. Signed Acord 125/126  2. Completed and Signed State Pa…"
type textarea "x"
type textarea "Bind Subjectivities: 1. Signed Acord 125/126  2. Completed and Signed State Pa…"
type textarea "x"
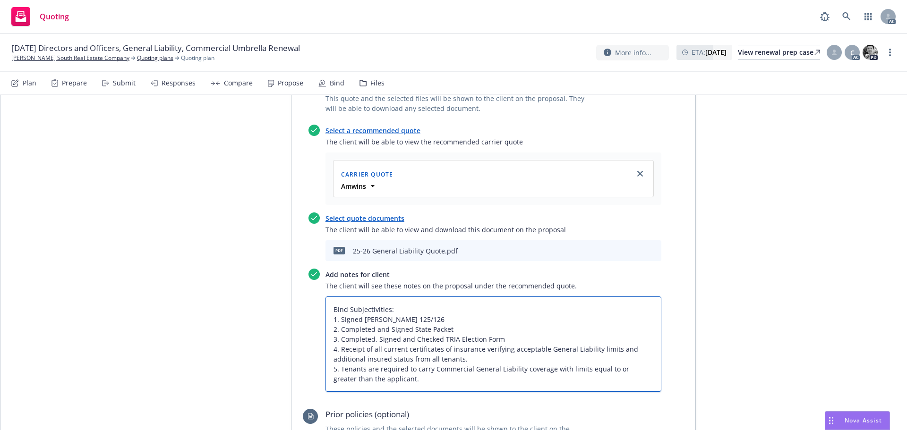
type textarea "Bind Subjectivities: 1. Signed Acord 125/126  2. Completed and Signed State Pa…"
type textarea "x"
type textarea "Bind Subjectivities: 1. Signed Acord 125/126  2. Completed and Signed State Pa…"
type textarea "x"
type textarea "Bind Subjectivities: 1. Signed Acord 125/126  2. Completed and Signed State Pa…"
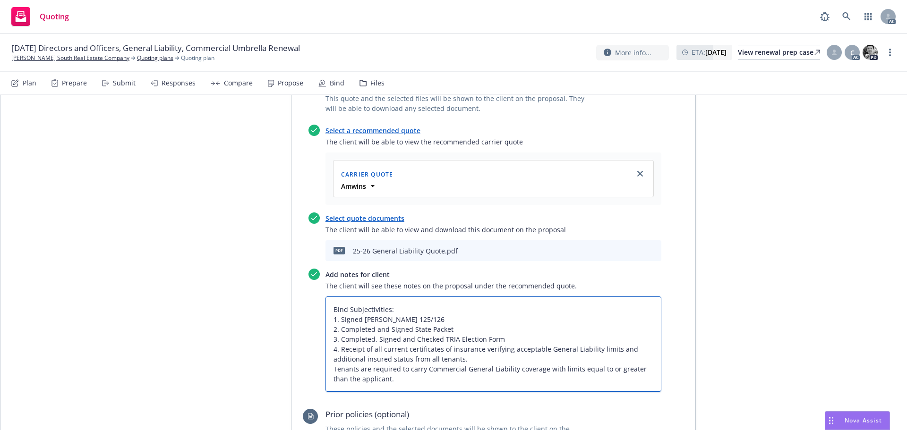
type textarea "x"
type textarea "Bind Subjectivities: 1. Signed Acord 125/126  2. Completed and Signed State Pa…"
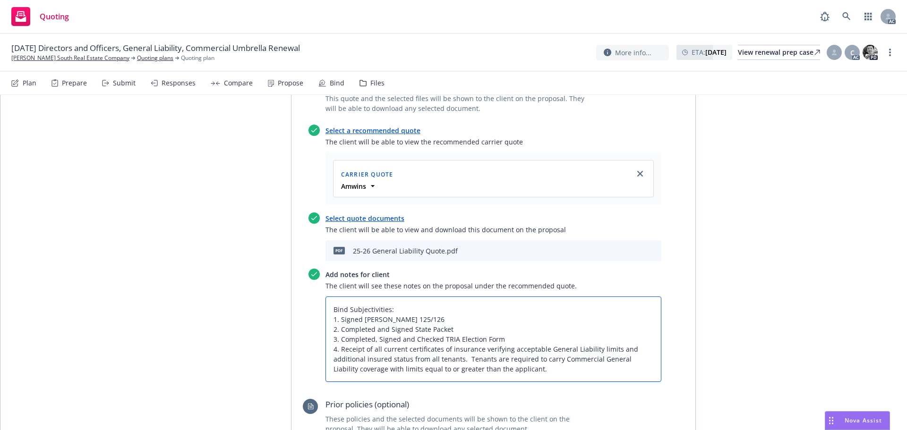
type textarea "x"
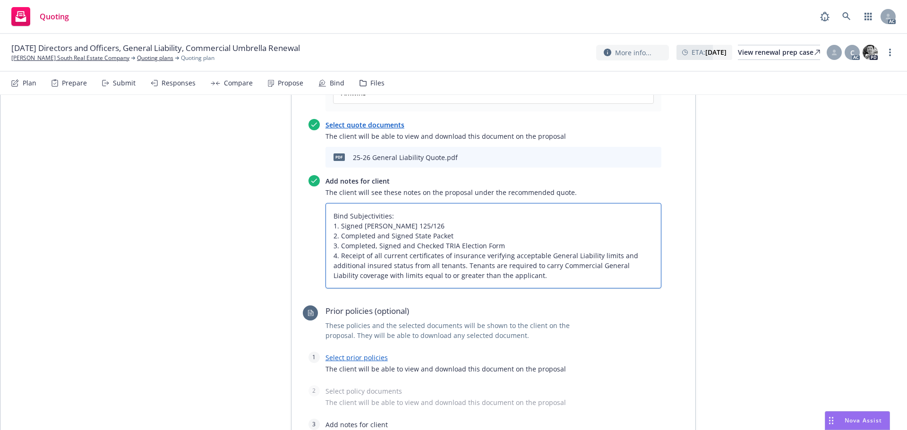
scroll to position [2560, 0]
type textarea "Bind Subjectivities: 1. Signed Acord 125/126  2. Completed and Signed State Pa…"
click at [341, 352] on link "Select prior policies" at bounding box center [356, 356] width 62 height 9
type textarea "x"
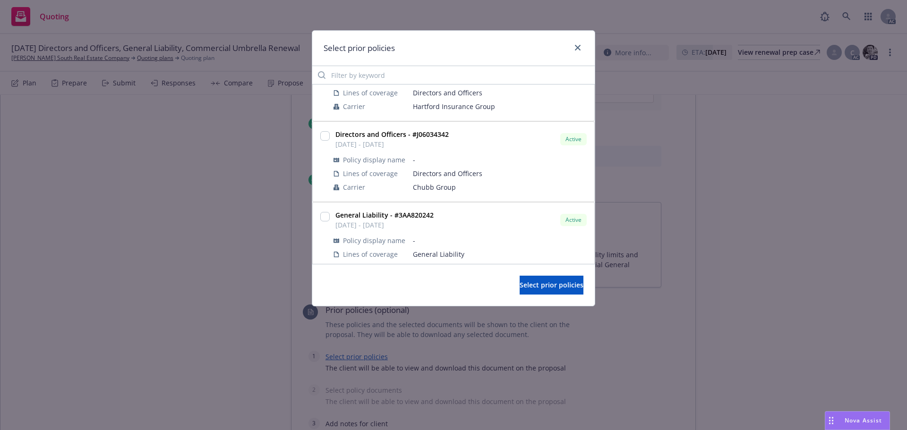
scroll to position [94, 0]
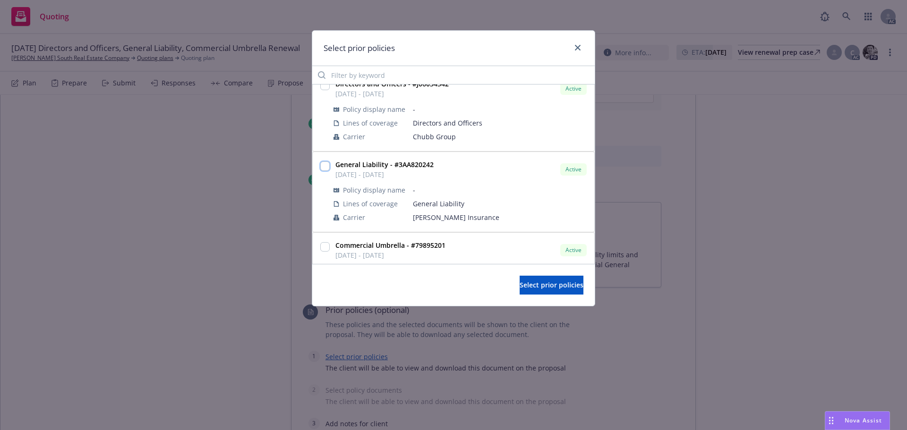
click at [323, 168] on input "checkbox" at bounding box center [324, 166] width 9 height 9
checkbox input "true"
click at [522, 285] on span "Select prior policies" at bounding box center [552, 285] width 64 height 9
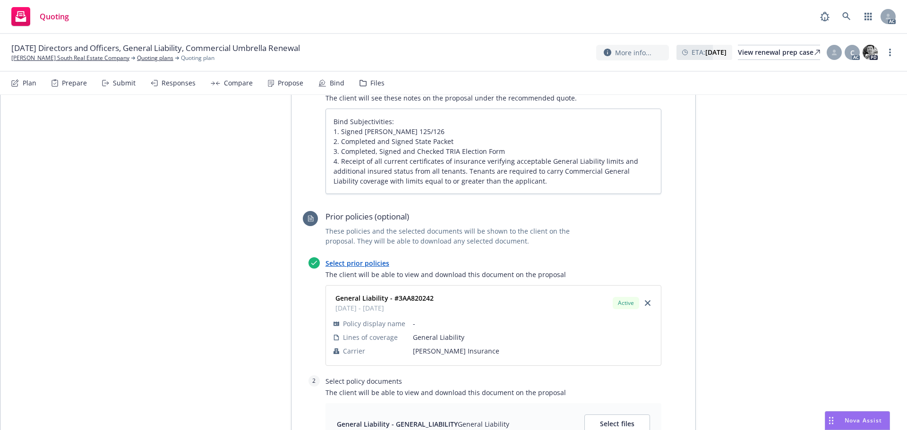
scroll to position [2655, 0]
click at [602, 419] on span "Select files" at bounding box center [617, 423] width 34 height 9
type textarea "x"
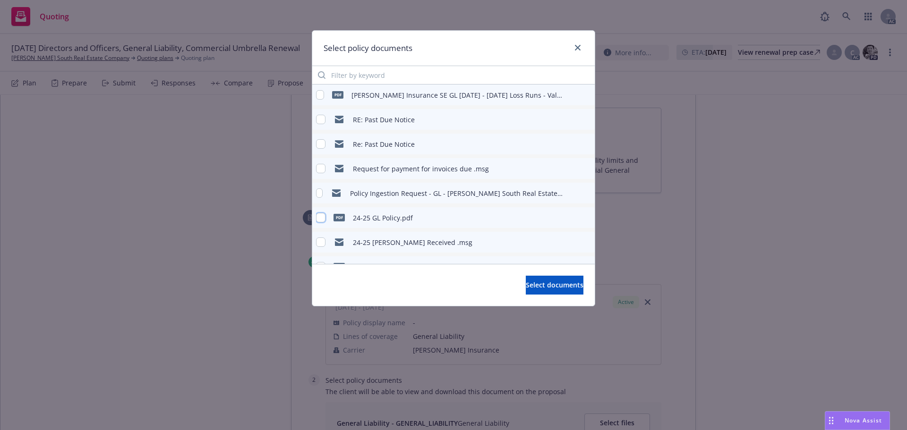
click at [321, 219] on input "checkbox" at bounding box center [320, 217] width 9 height 9
checkbox input "true"
click at [543, 289] on span "Select documents" at bounding box center [555, 285] width 58 height 9
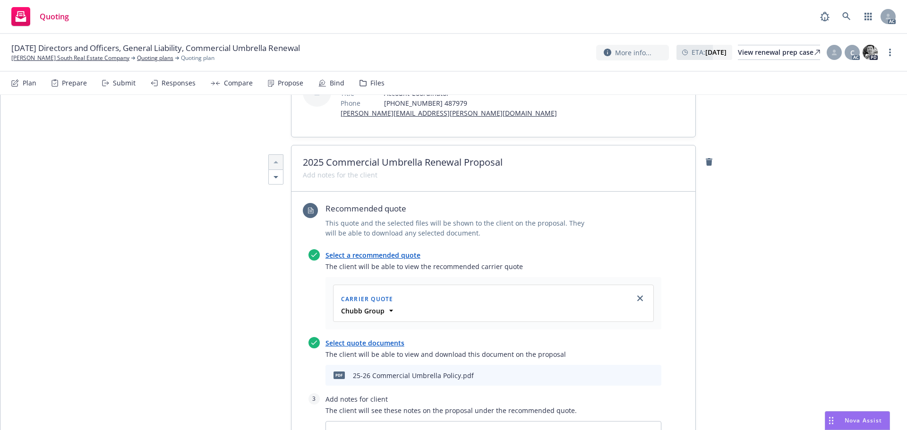
scroll to position [0, 0]
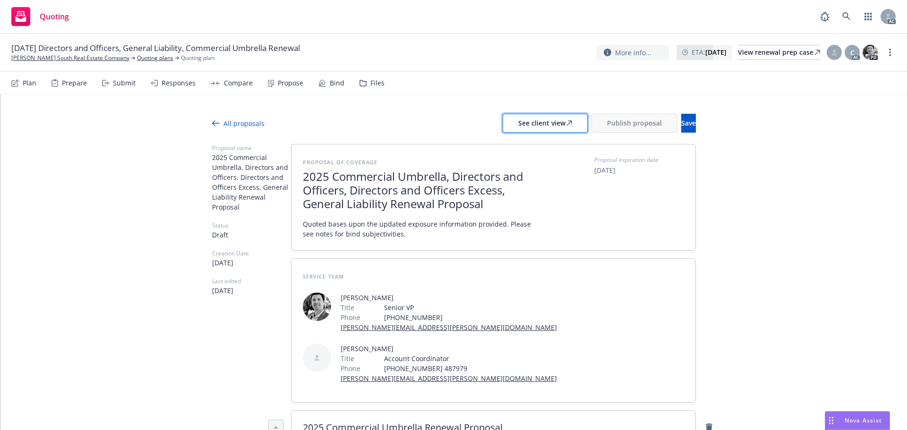
click at [518, 127] on div "See client view" at bounding box center [545, 123] width 54 height 18
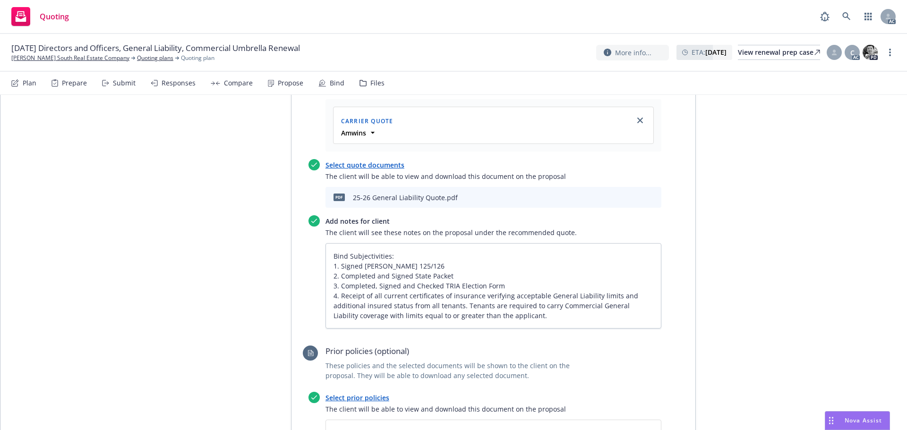
scroll to position [2504, 0]
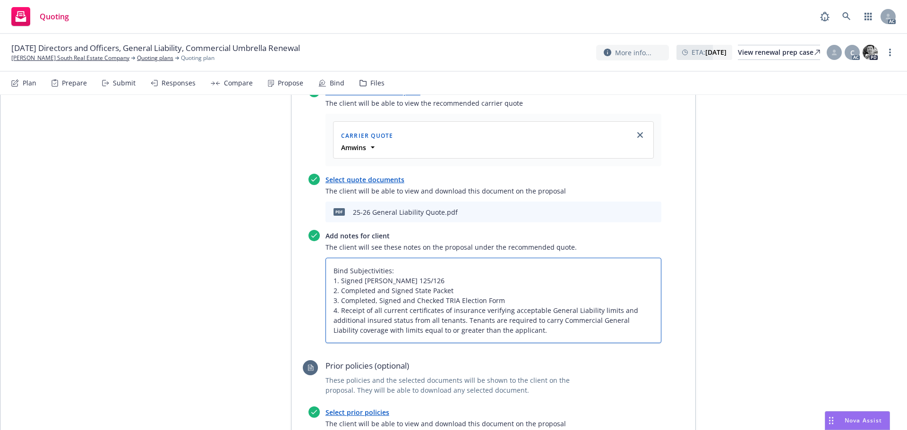
click at [558, 283] on textarea "Bind Subjectivities: 1. Signed Acord 125/126  2. Completed and Signed State Pa…" at bounding box center [493, 300] width 336 height 85
type textarea "x"
type textarea "Bind Subjectivities: 1. Signed Acord 125/126  2. Completed and Signed State Pa…"
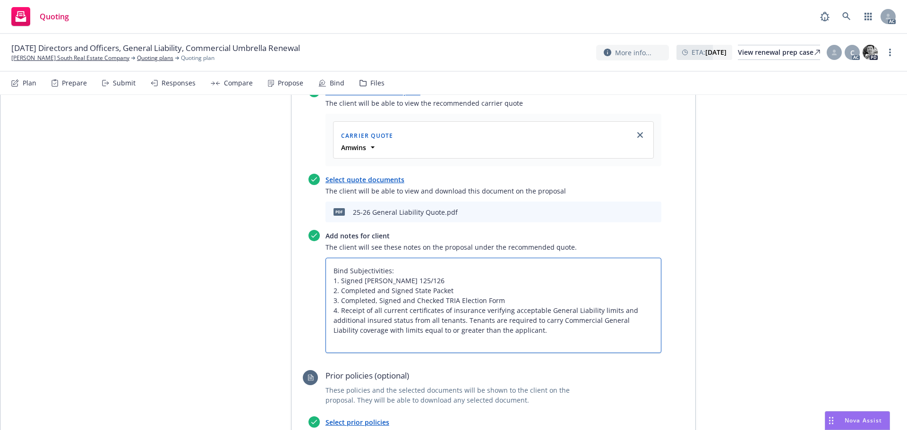
type textarea "x"
type textarea "Bind Subjectivities: 1. Signed Acord 125/126  2. Completed and Signed State Pa…"
type textarea "x"
type textarea "Bind Subjectivities: 1. Signed Acord 125/126  2. Completed and Signed State Pa…"
type textarea "x"
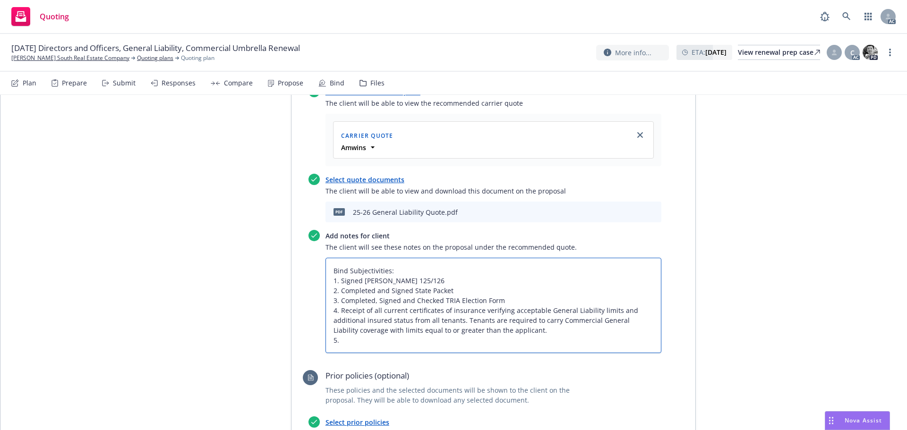
type textarea "Bind Subjectivities: 1. Signed Acord 125/126  2. Completed and Signed State Pa…"
click at [440, 290] on textarea "Bind Subjectivities: 1. Signed Acord 125/126  2. Completed and Signed State Pa…" at bounding box center [493, 305] width 336 height 95
paste textarea "Receipt of 3-5 years currently valued loss runs is preferred. If that is not po…"
type textarea "x"
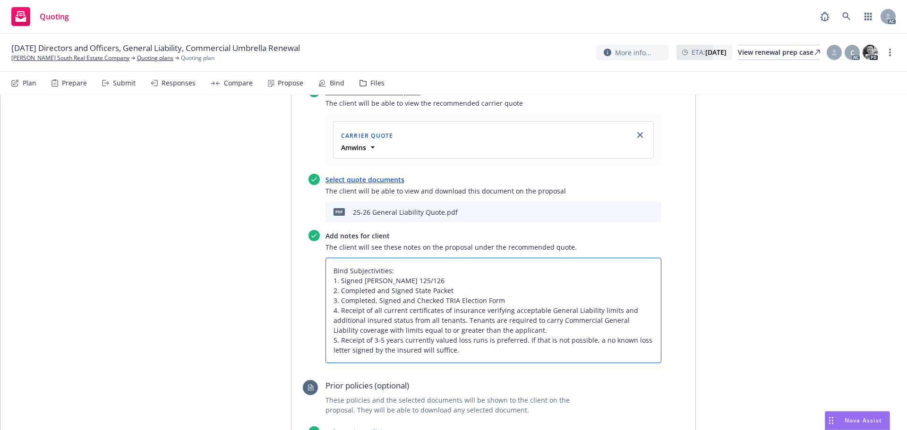
type textarea "Bind Subjectivities: 1. Signed Acord 125/126  2. Completed and Signed State Pa…"
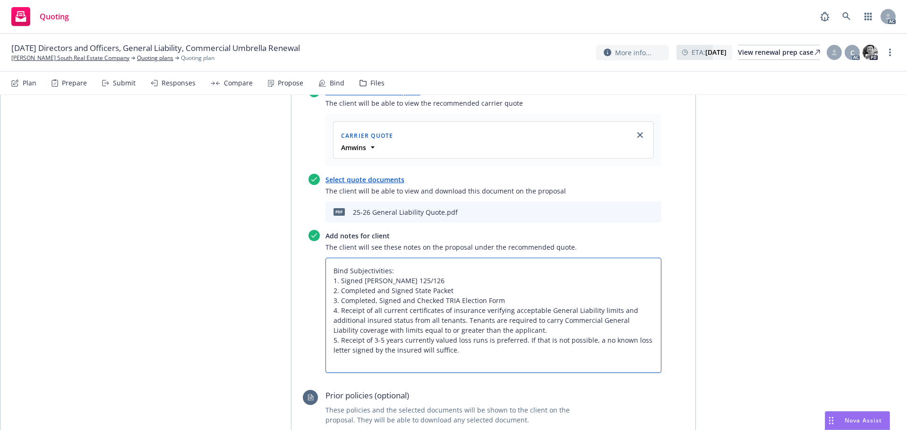
type textarea "x"
type textarea "Bind Subjectivities: 1. Signed Acord 125/126  2. Completed and Signed State Pa…"
type textarea "x"
type textarea "Bind Subjectivities: 1. Signed Acord 125/126  2. Completed and Signed State Pa…"
type textarea "x"
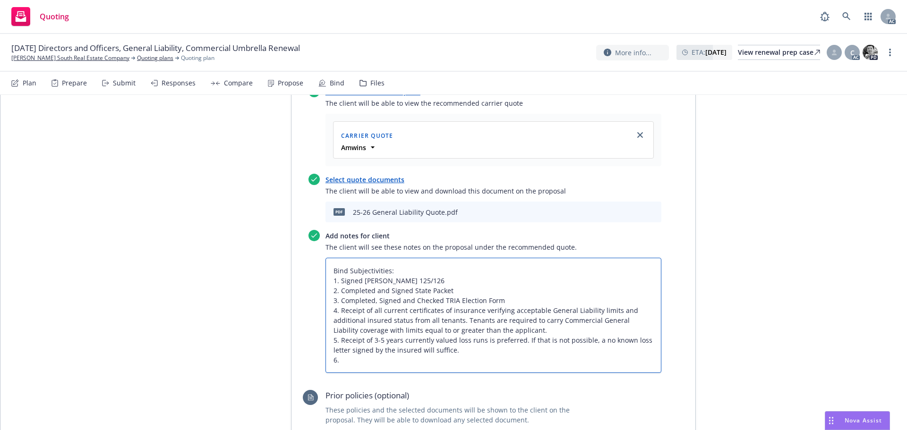
click at [376, 315] on textarea "Bind Subjectivities: 1. Signed Acord 125/126  2. Completed and Signed State Pa…" at bounding box center [493, 315] width 336 height 115
paste textarea "An inspection report is required within 45 days of binding for all casualty ris…"
type textarea "Bind Subjectivities: 1. Signed Acord 125/126  2. Completed and Signed State Pa…"
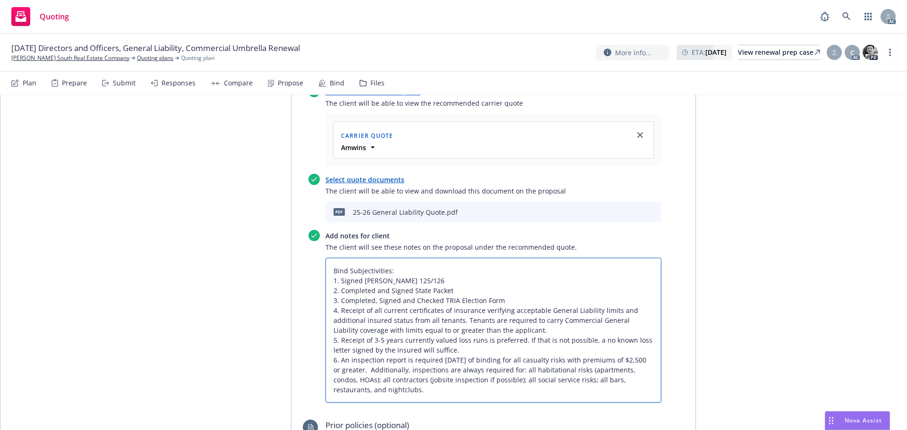
type textarea "x"
type textarea "Bind Subjectivities: 1. Signed Acord 125/126  2. Completed and Signed State Pa…"
type textarea "x"
type textarea "Bind Subjectivities: 1. Signed Acord 125/126  2. Completed and Signed State Pa…"
type textarea "x"
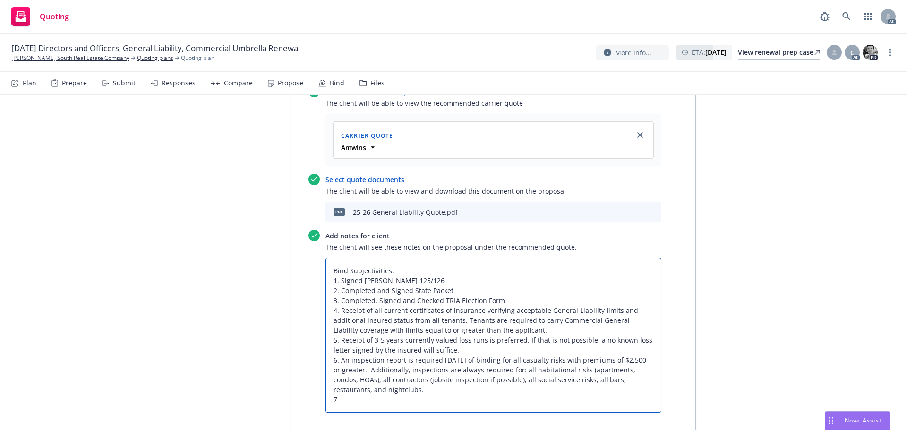
type textarea "Bind Subjectivities: 1. Signed Acord 125/126  2. Completed and Signed State Pa…"
type textarea "x"
click at [361, 350] on textarea "Bind Subjectivities: 1. Signed Acord 125/126  2. Completed and Signed State Pa…" at bounding box center [493, 335] width 336 height 155
paste textarea "A completed, signed and dated supplemental application is required. Application…"
type textarea "Bind Subjectivities: 1. Signed Acord 125/126  2. Completed and Signed State Pa…"
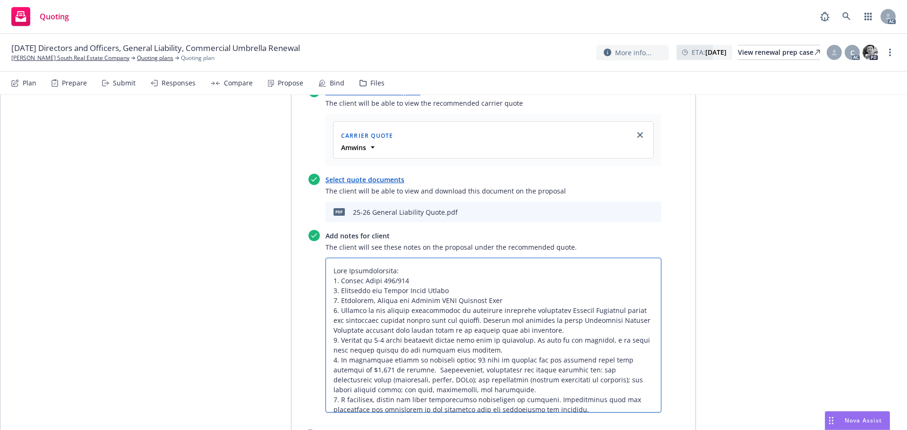
type textarea "x"
type textarea "Bind Subjectivities: 1. Signed Acord 125/126  2. Completed and Signed State Pa…"
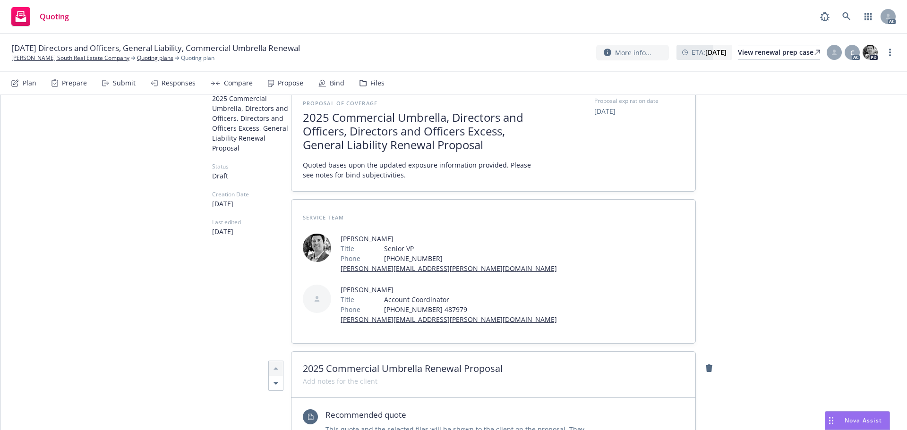
scroll to position [0, 0]
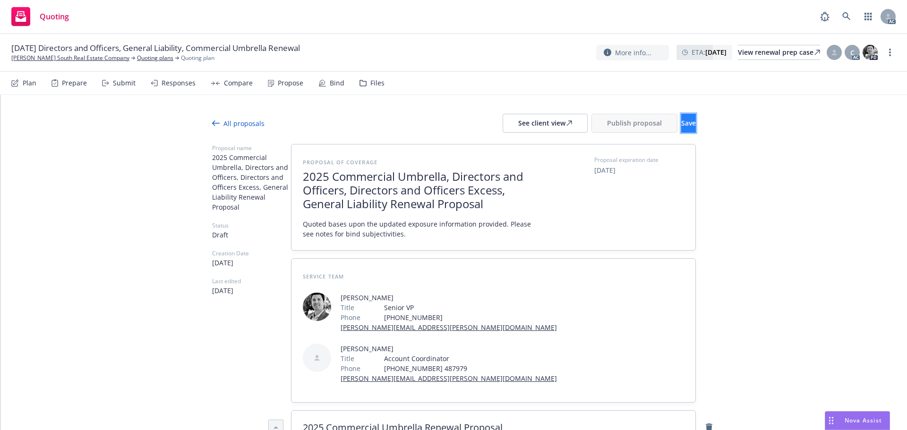
click at [681, 120] on button "Save" at bounding box center [688, 123] width 15 height 19
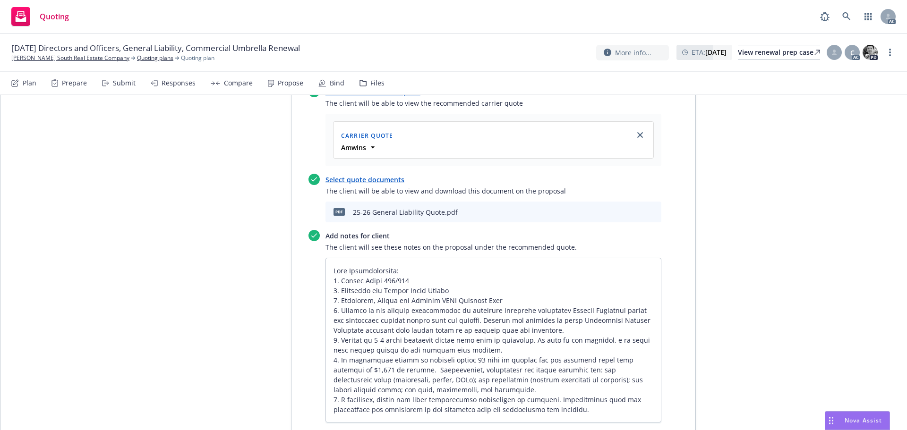
scroll to position [2362, 0]
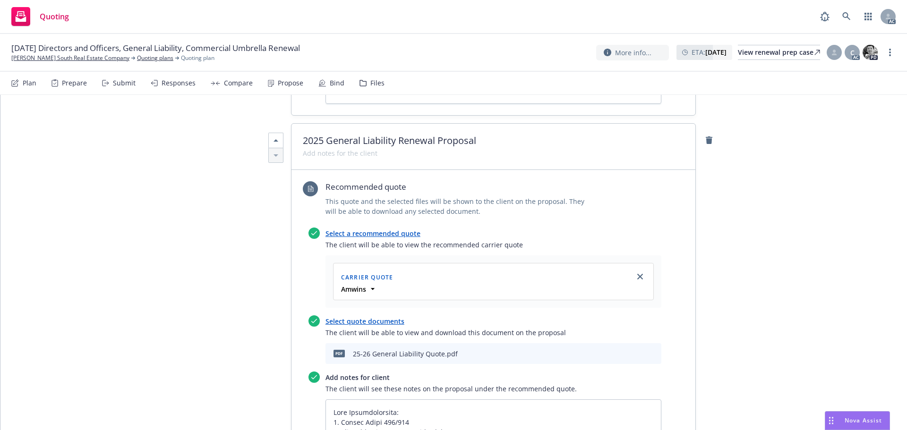
click at [633, 350] on icon "preview file" at bounding box center [637, 353] width 9 height 7
type textarea "x"
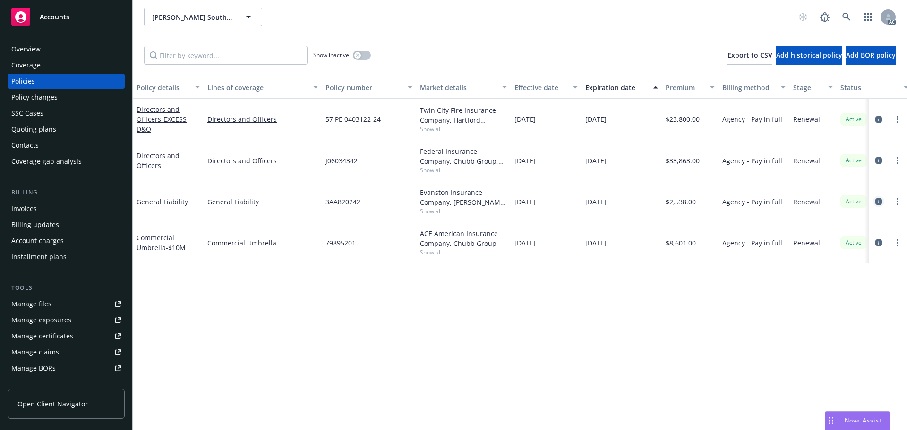
click at [877, 205] on link "circleInformation" at bounding box center [878, 201] width 11 height 11
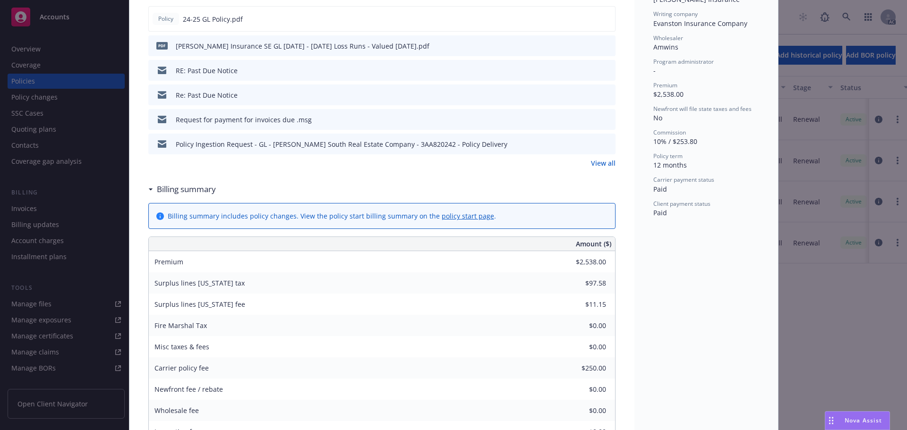
scroll to position [283, 0]
